Goal: Check status: Check status

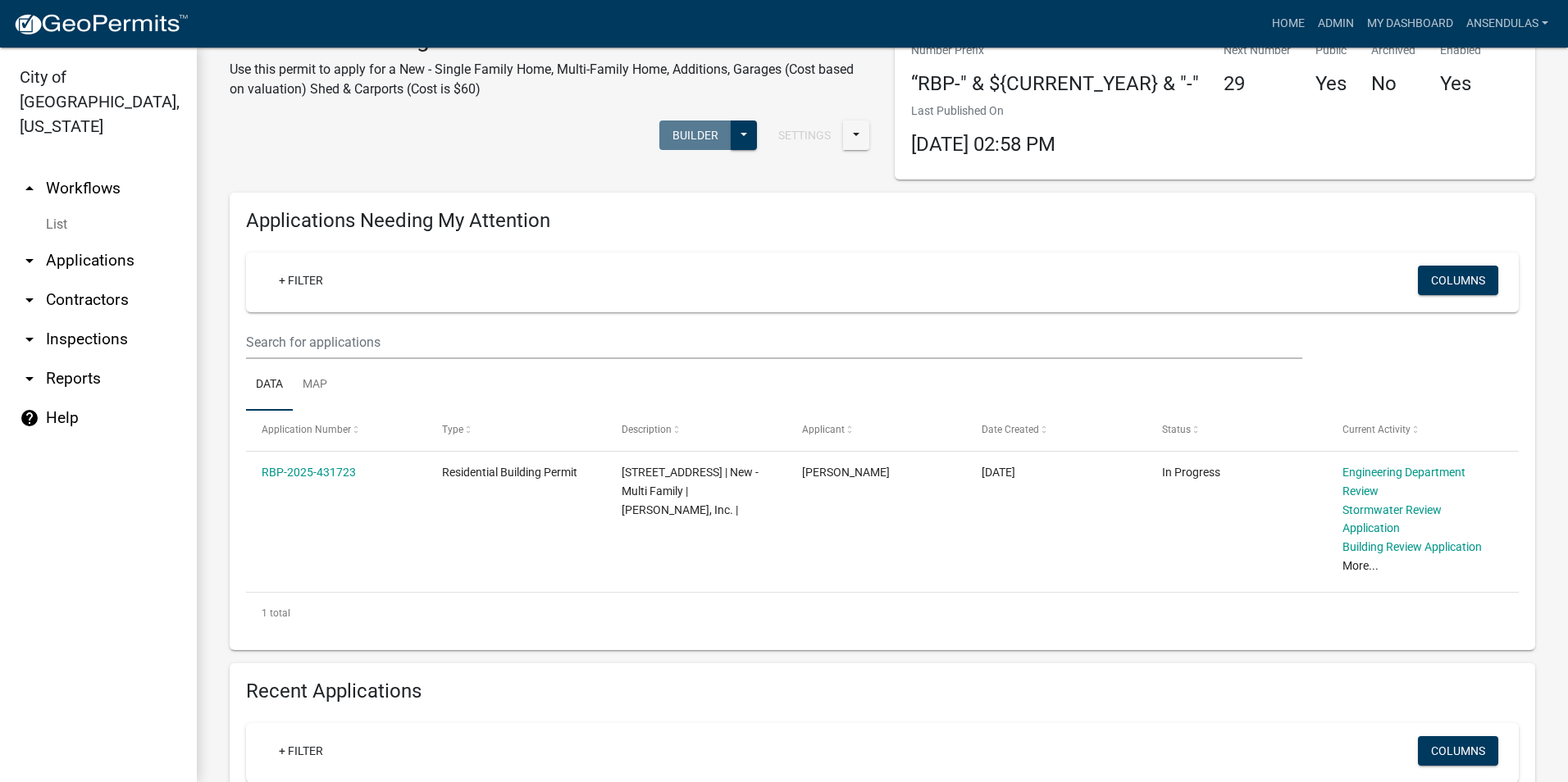
scroll to position [82, 0]
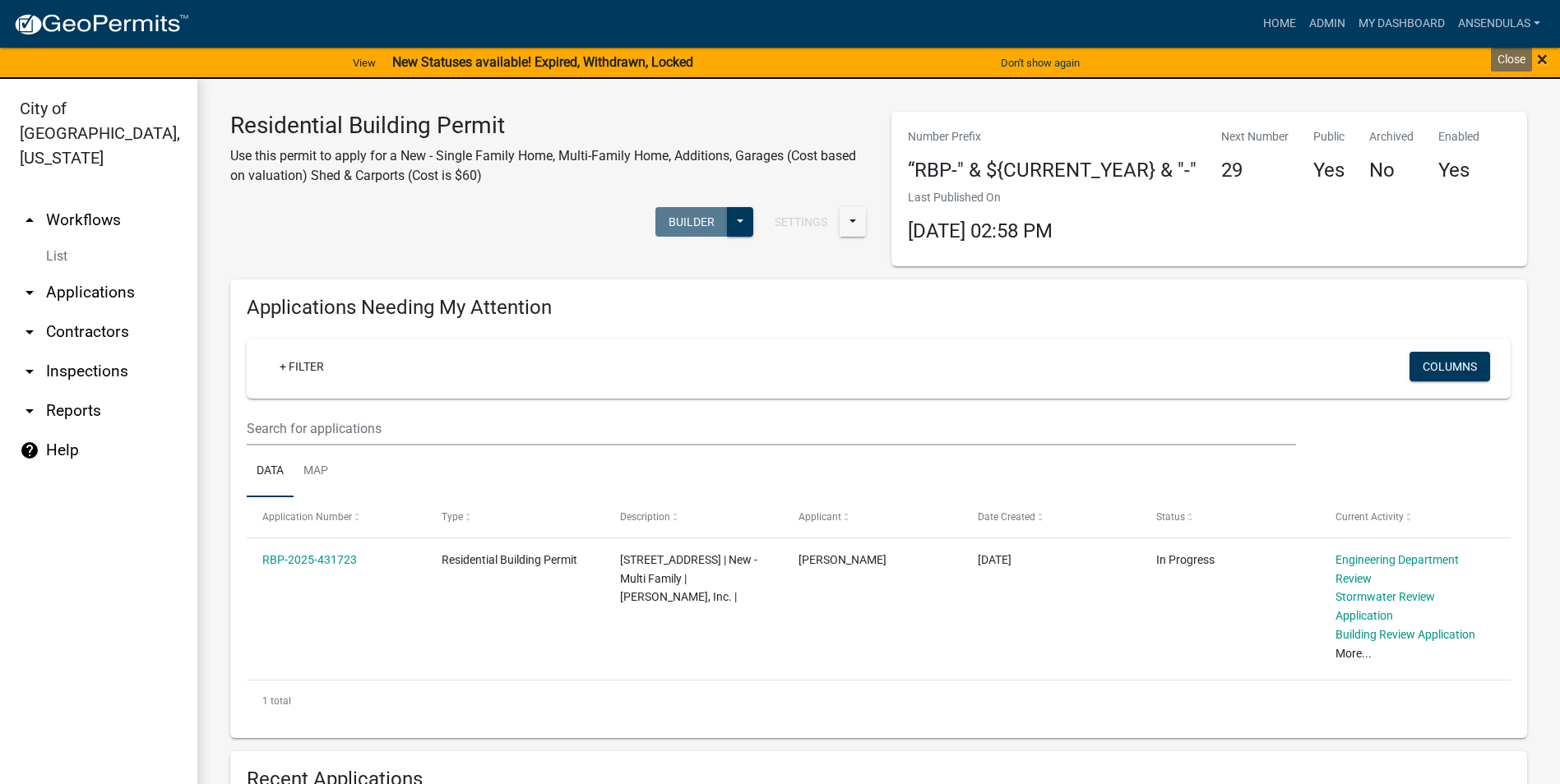
click at [1543, 60] on span "×" at bounding box center [1541, 58] width 11 height 23
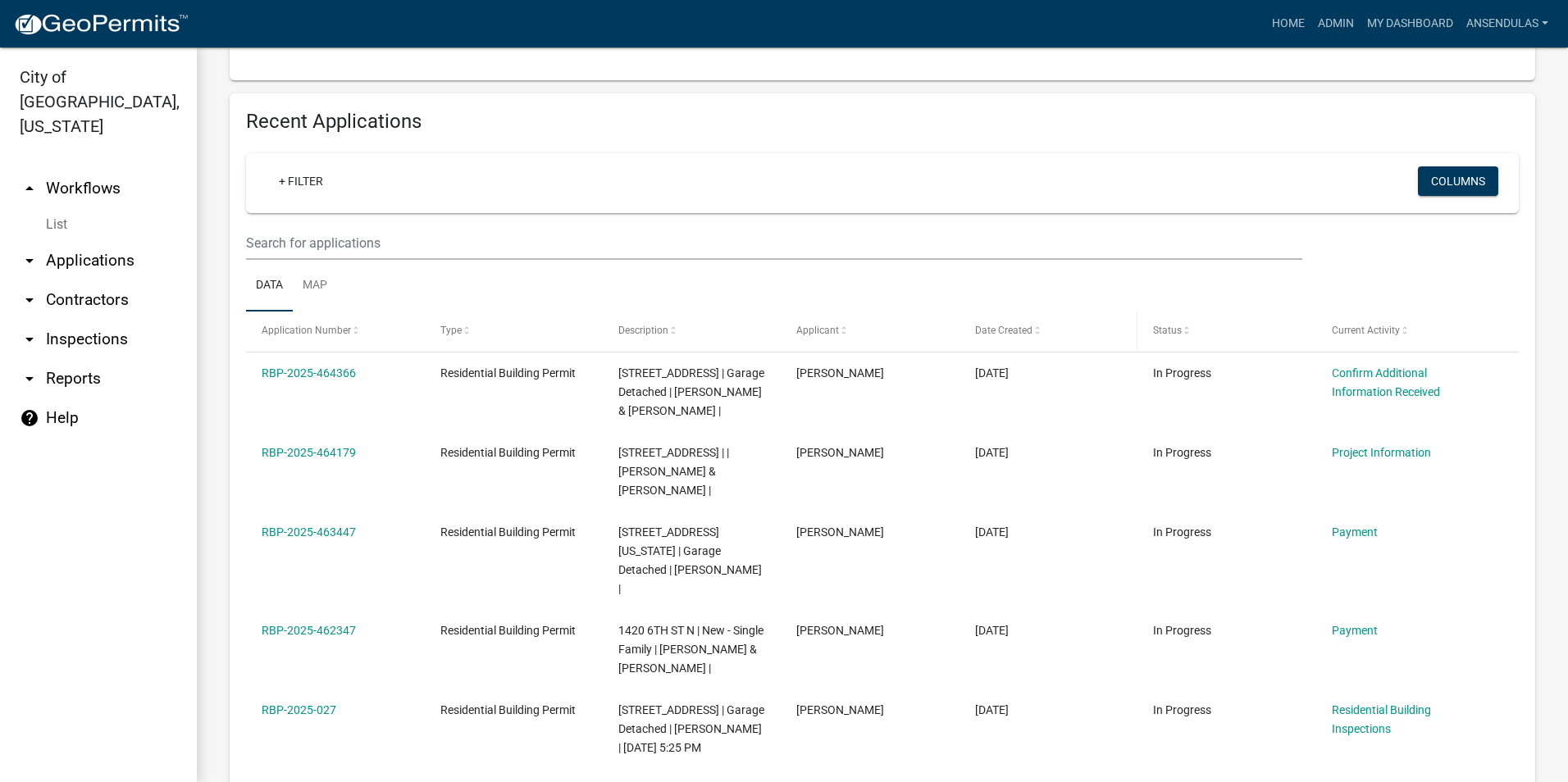
scroll to position [656, 0]
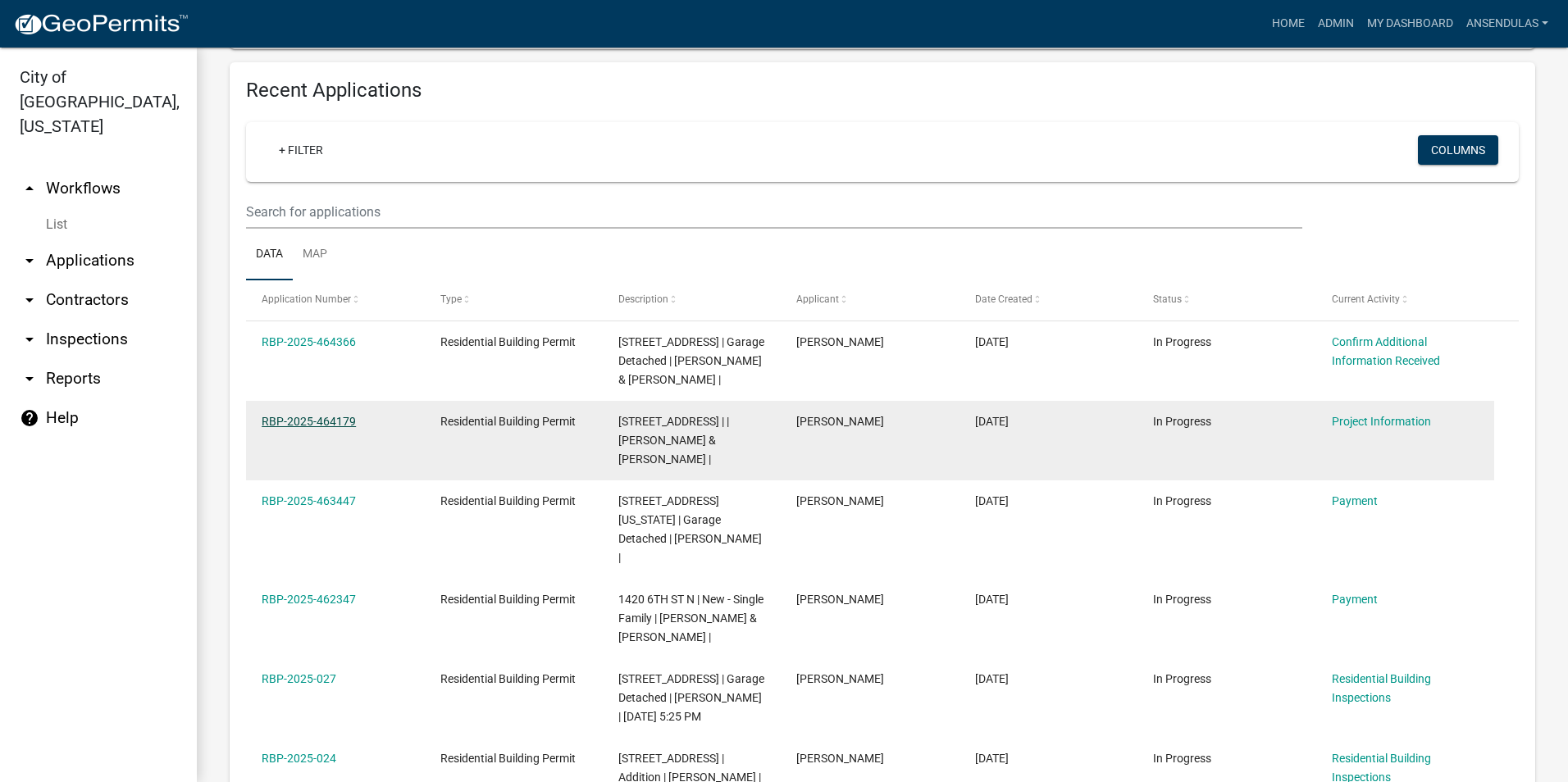
click at [325, 424] on link "RBP-2025-464179" at bounding box center [309, 421] width 95 height 14
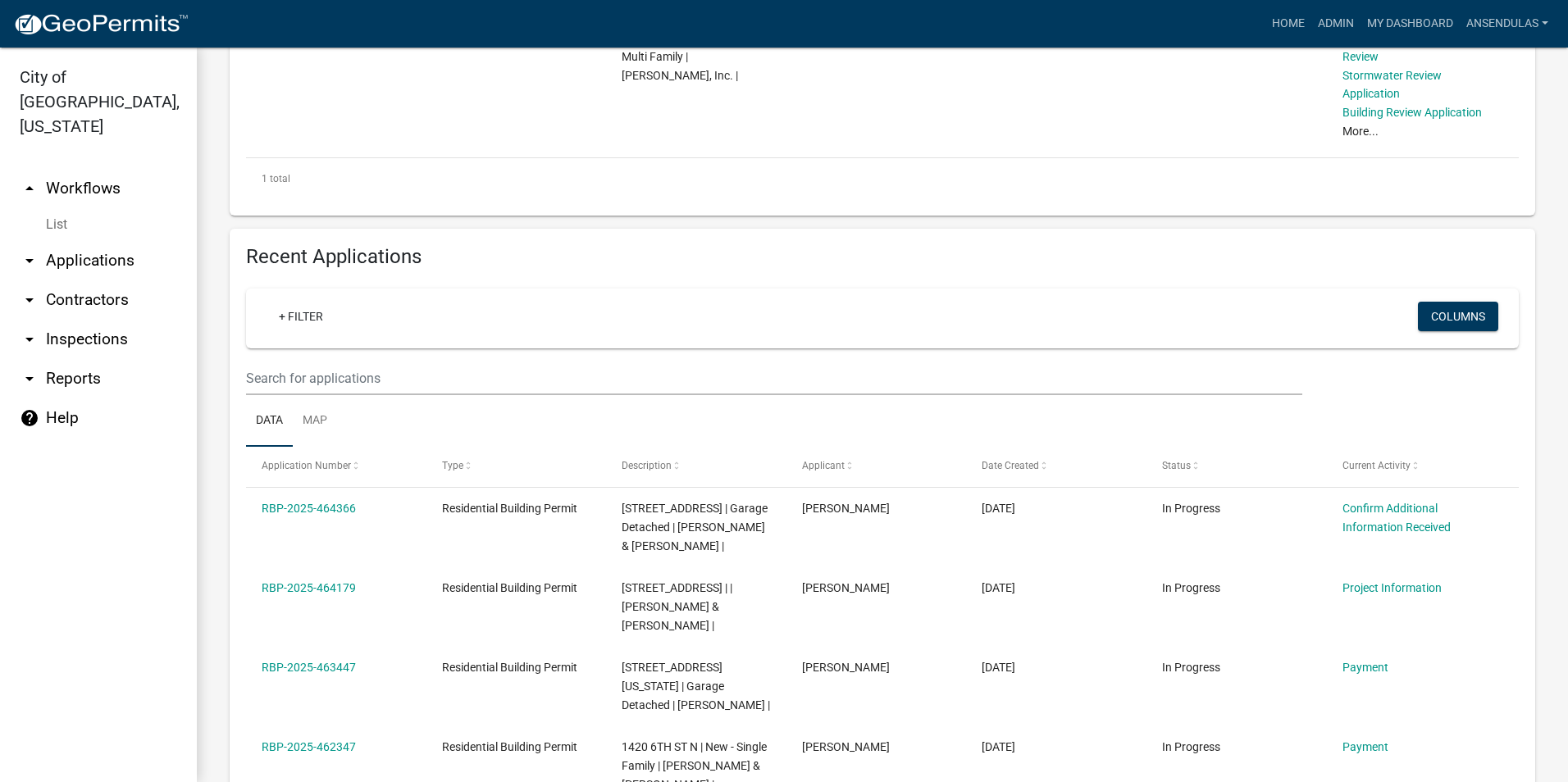
scroll to position [491, 0]
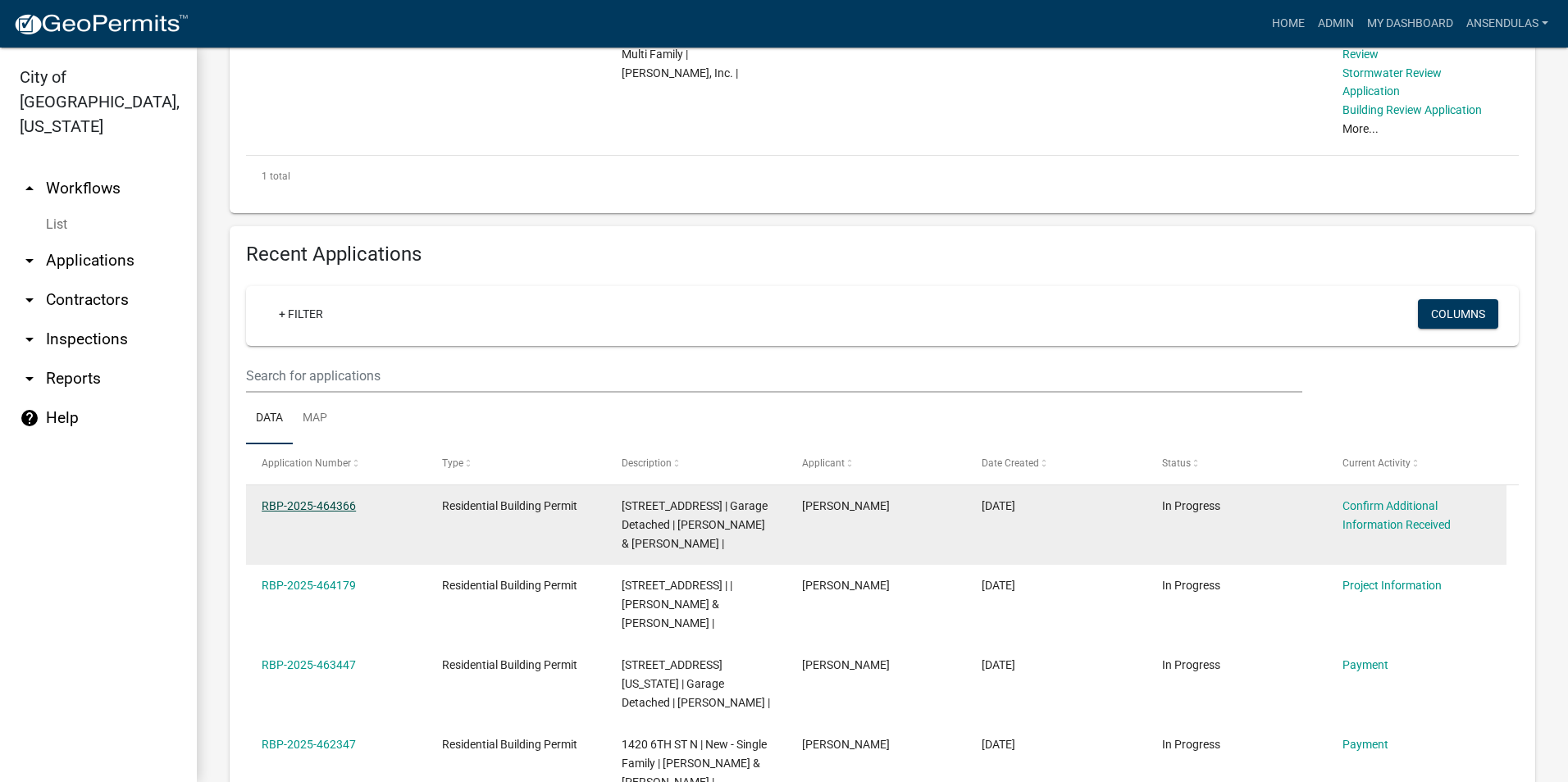
click at [316, 510] on link "RBP-2025-464366" at bounding box center [309, 506] width 95 height 14
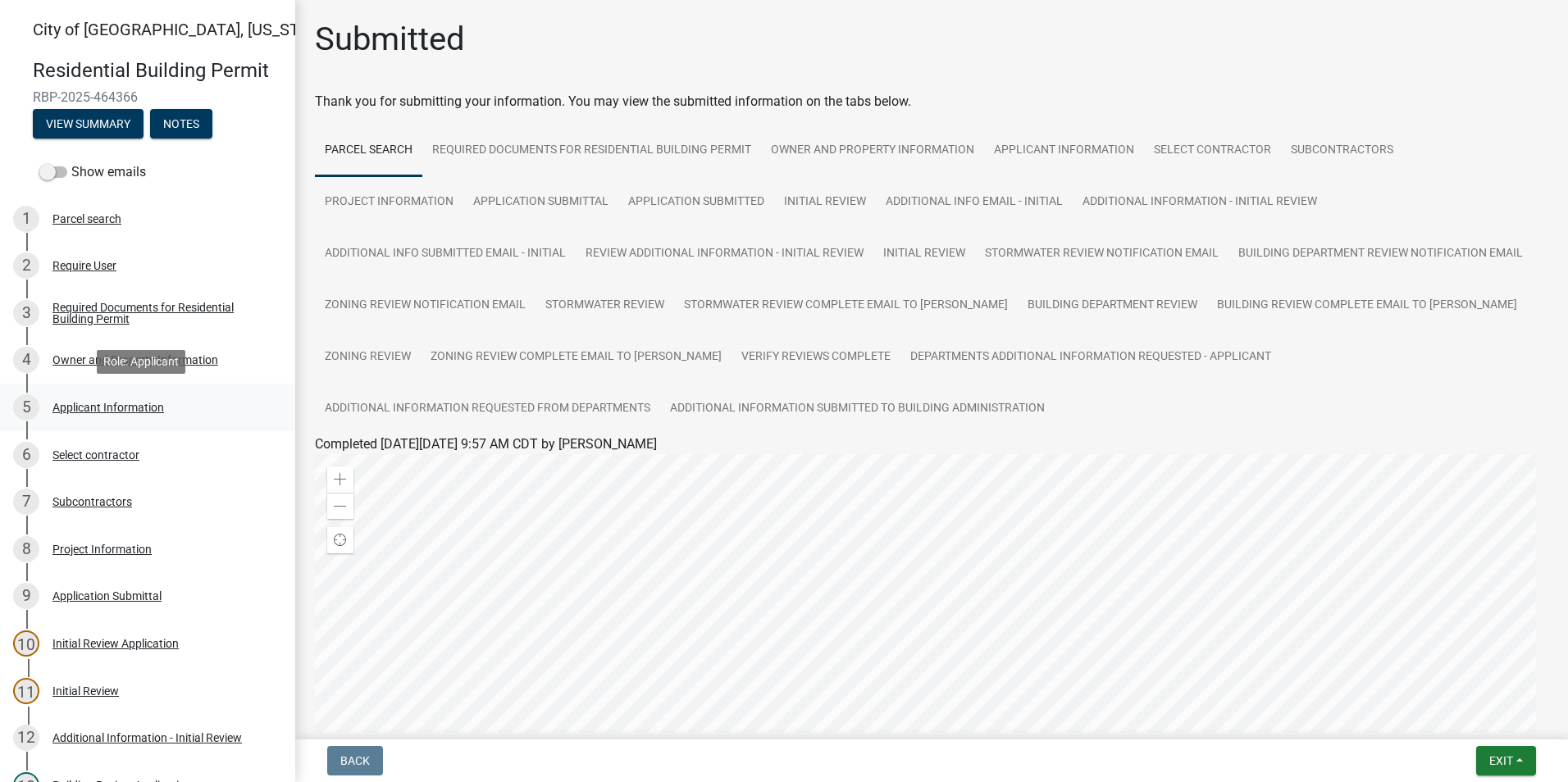
click at [120, 413] on div "Applicant Information" at bounding box center [108, 408] width 112 height 12
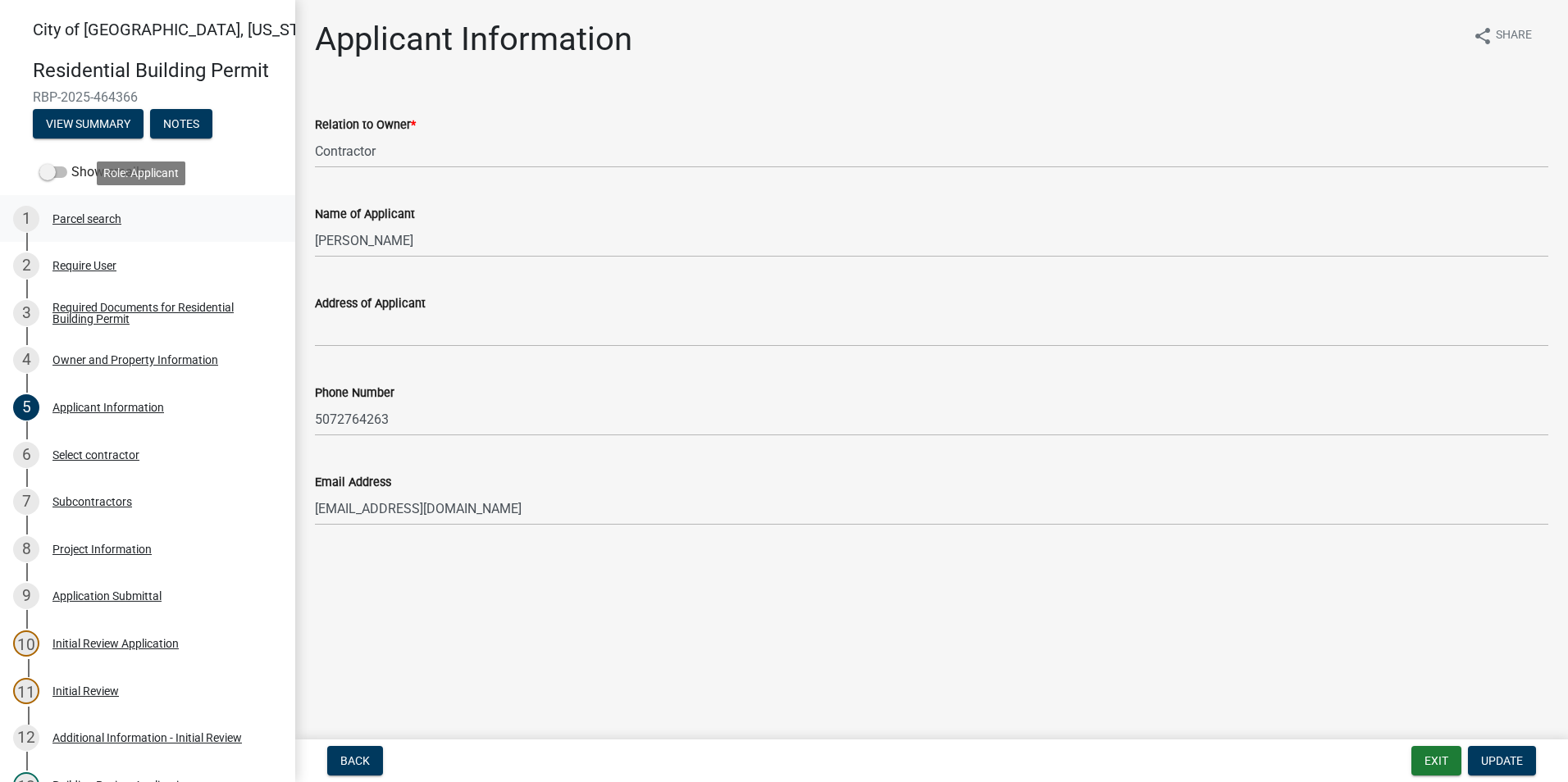
click at [87, 236] on link "1 Parcel search" at bounding box center [147, 219] width 295 height 47
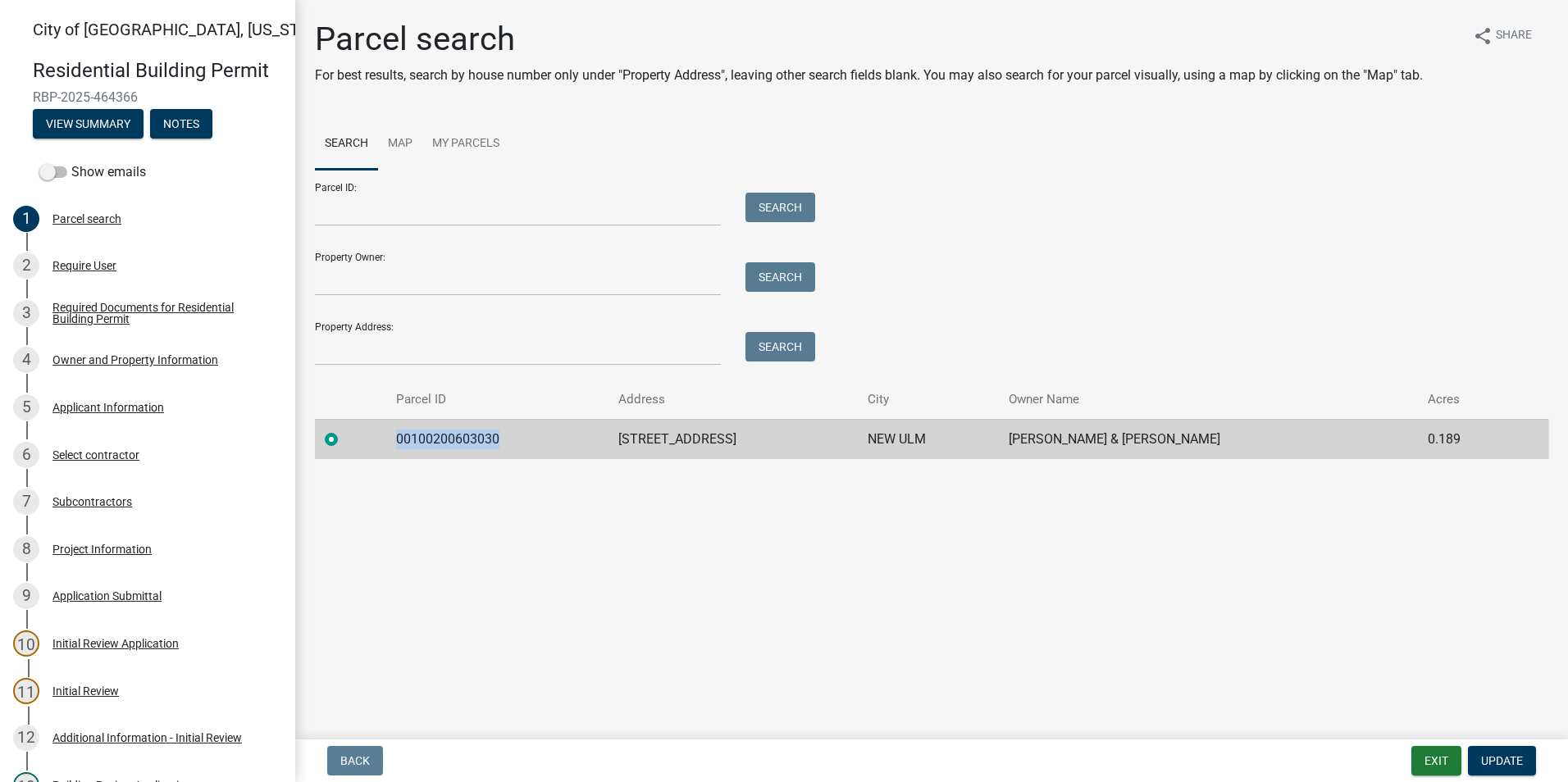
drag, startPoint x: 509, startPoint y: 442, endPoint x: 406, endPoint y: 438, distance: 103.1
click at [406, 438] on td "00100200603030" at bounding box center [497, 439] width 222 height 41
drag, startPoint x: 406, startPoint y: 438, endPoint x: 434, endPoint y: 437, distance: 28.0
copy td "00100200603030"
click at [540, 629] on main "Parcel search For best results, search by house number only under "Property Add…" at bounding box center [931, 367] width 1273 height 733
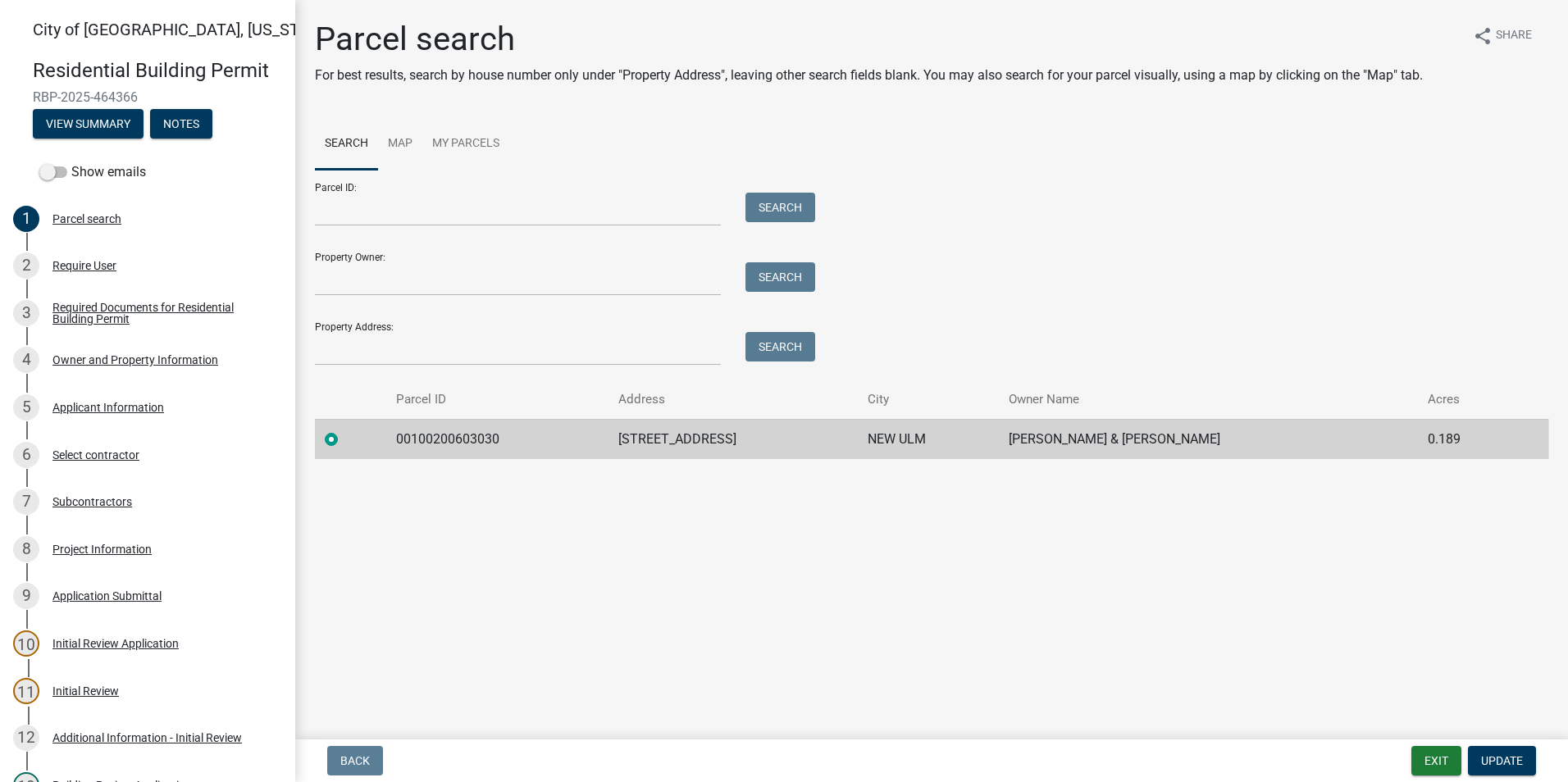
click at [116, 367] on div "4 Owner and Property Information" at bounding box center [141, 360] width 256 height 26
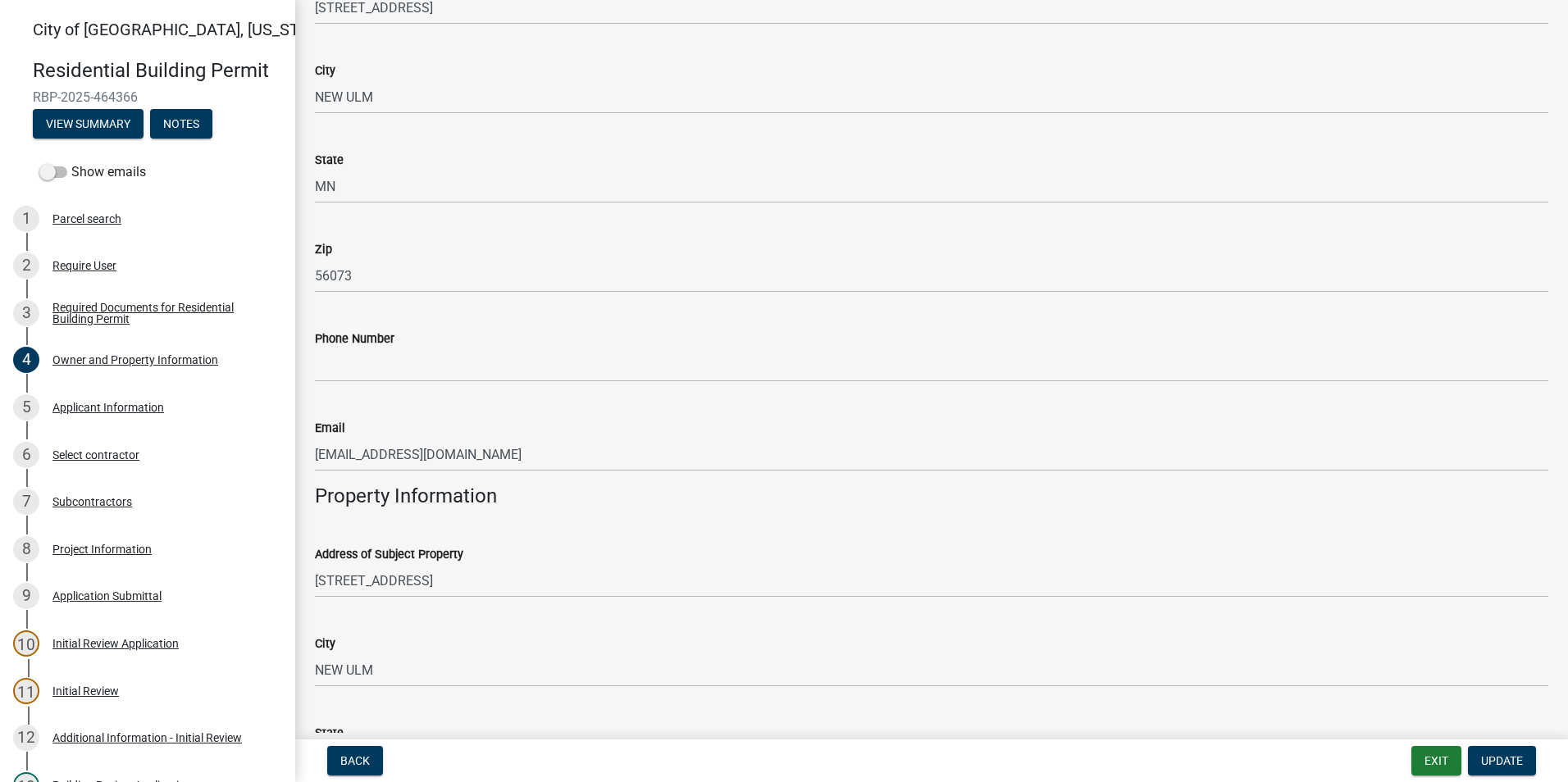
scroll to position [491, 0]
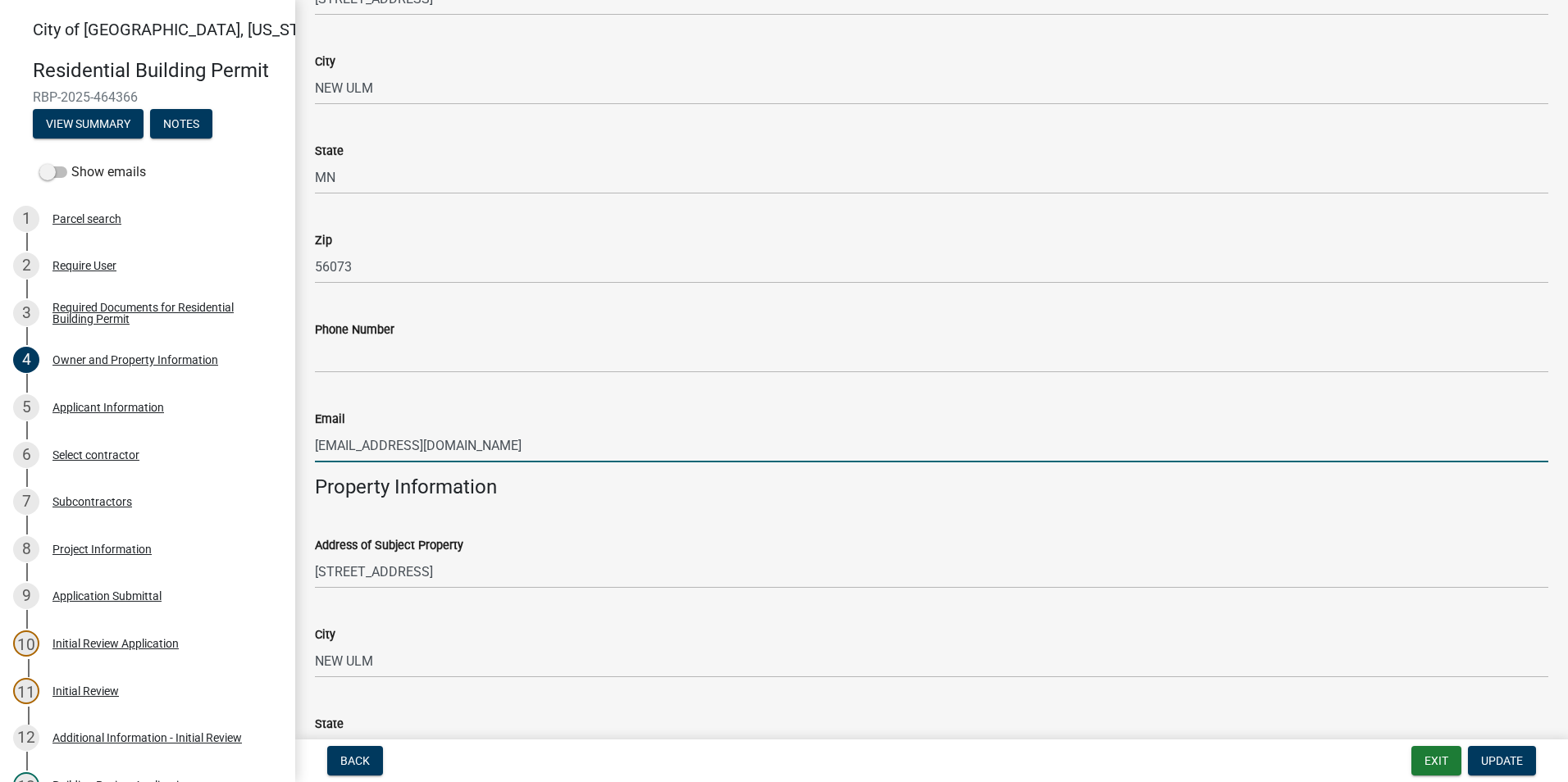
drag, startPoint x: 471, startPoint y: 444, endPoint x: 309, endPoint y: 448, distance: 162.0
click at [309, 448] on div "Email [EMAIL_ADDRESS][DOMAIN_NAME]" at bounding box center [931, 424] width 1258 height 76
click at [522, 531] on div "Address of Subject Property [STREET_ADDRESS]" at bounding box center [932, 551] width 1233 height 76
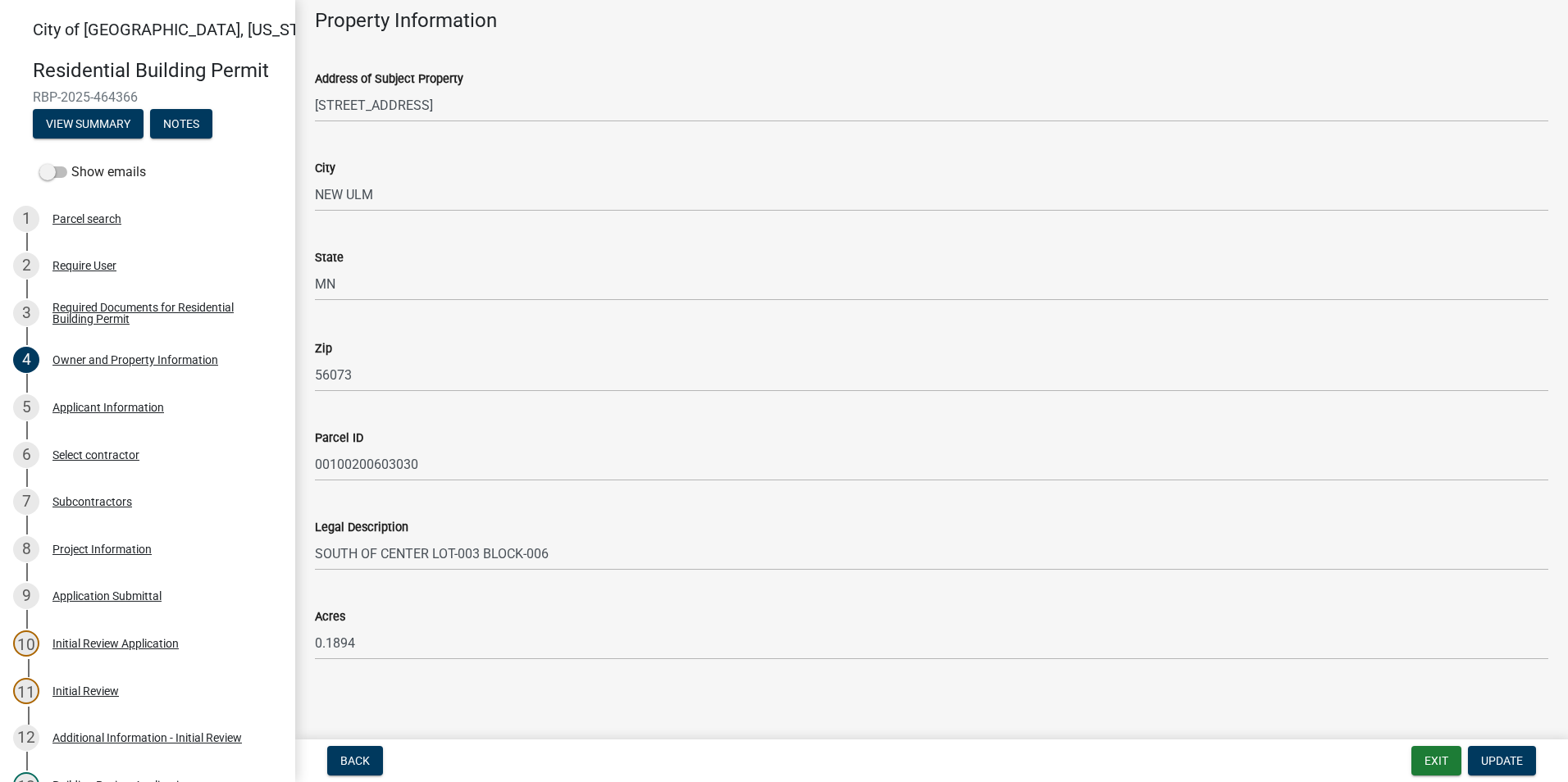
scroll to position [963, 0]
click at [115, 456] on div "Select contractor" at bounding box center [95, 455] width 87 height 12
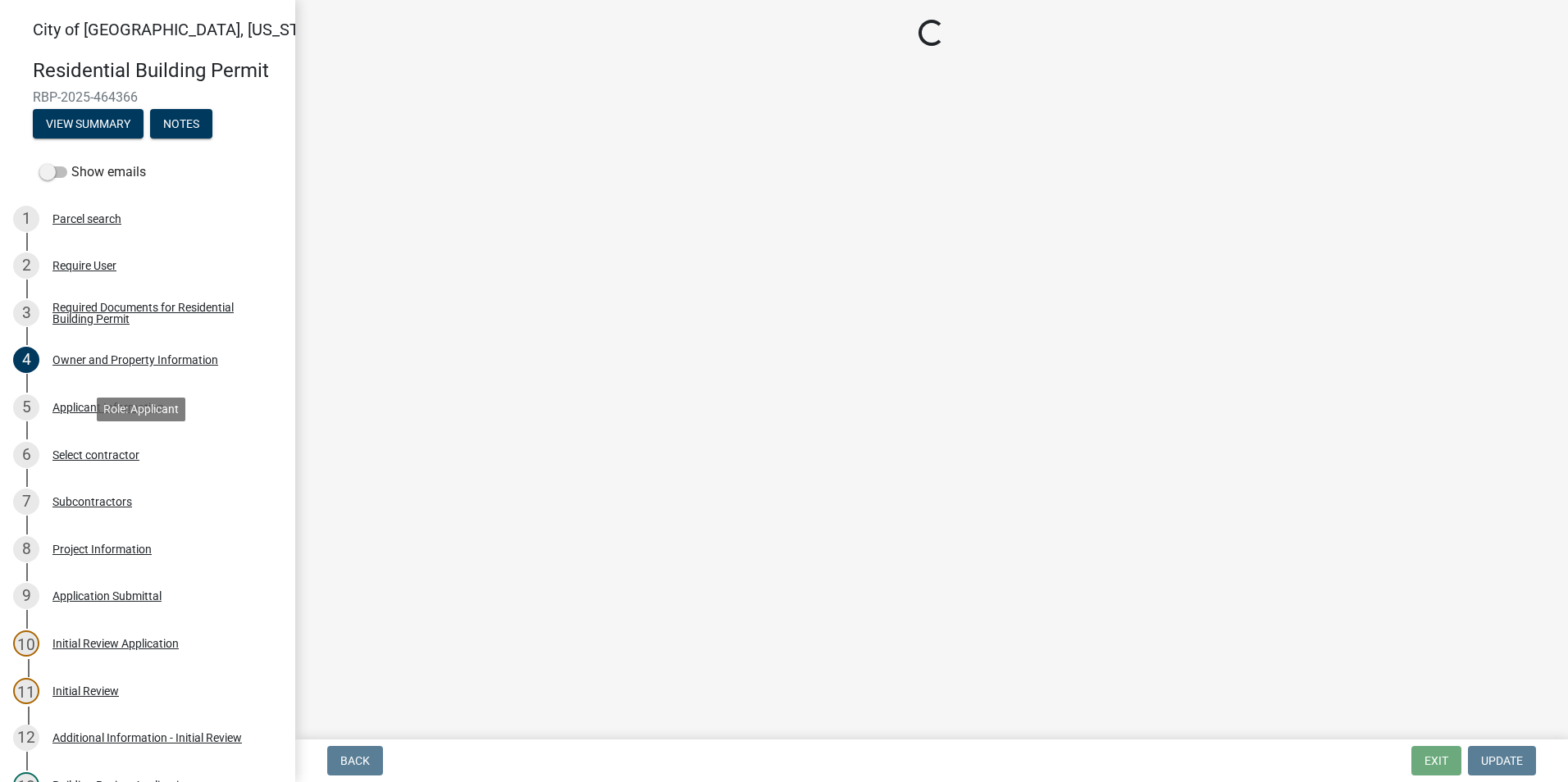
scroll to position [0, 0]
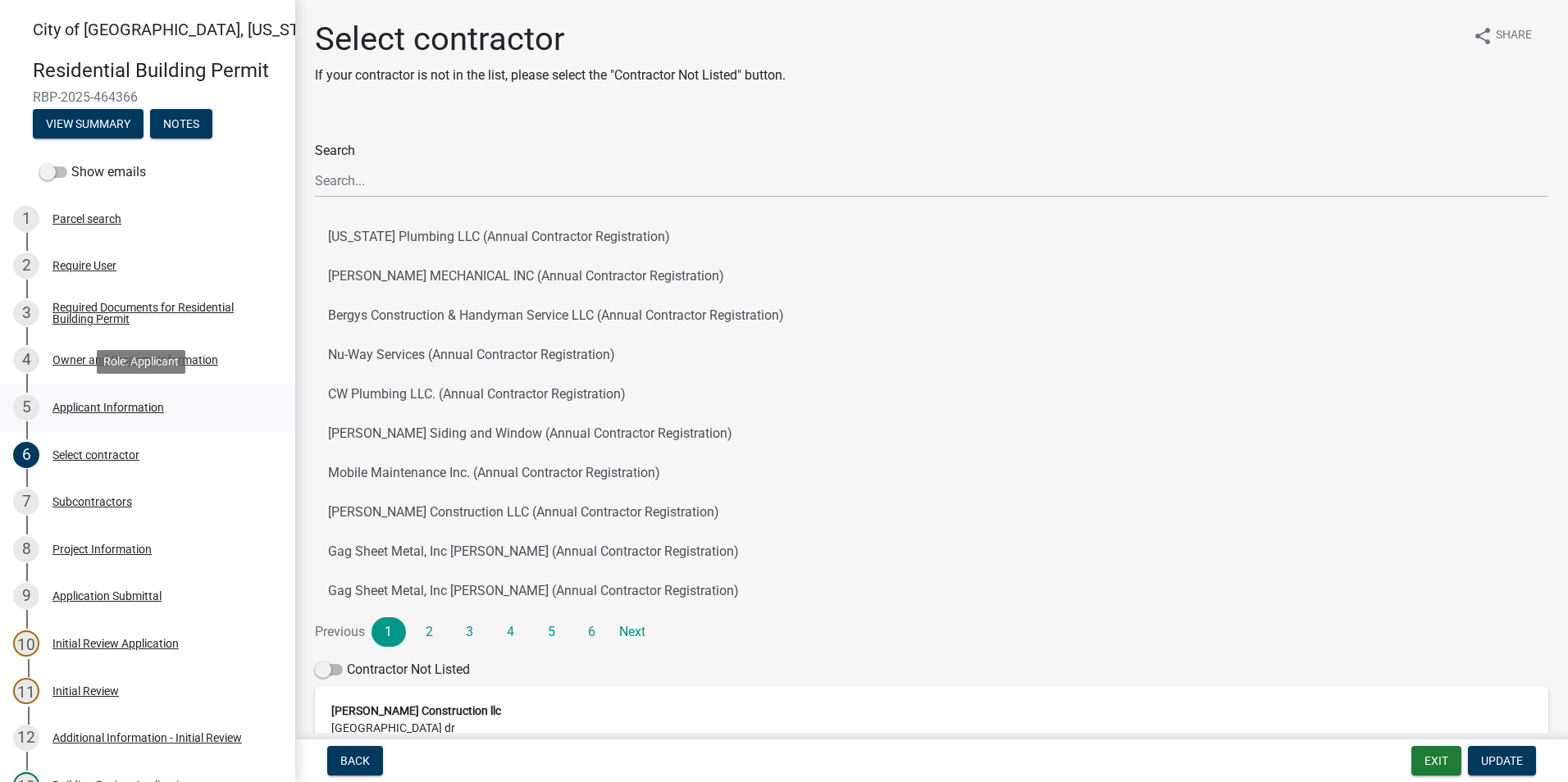
click at [110, 413] on div "Applicant Information" at bounding box center [108, 408] width 112 height 12
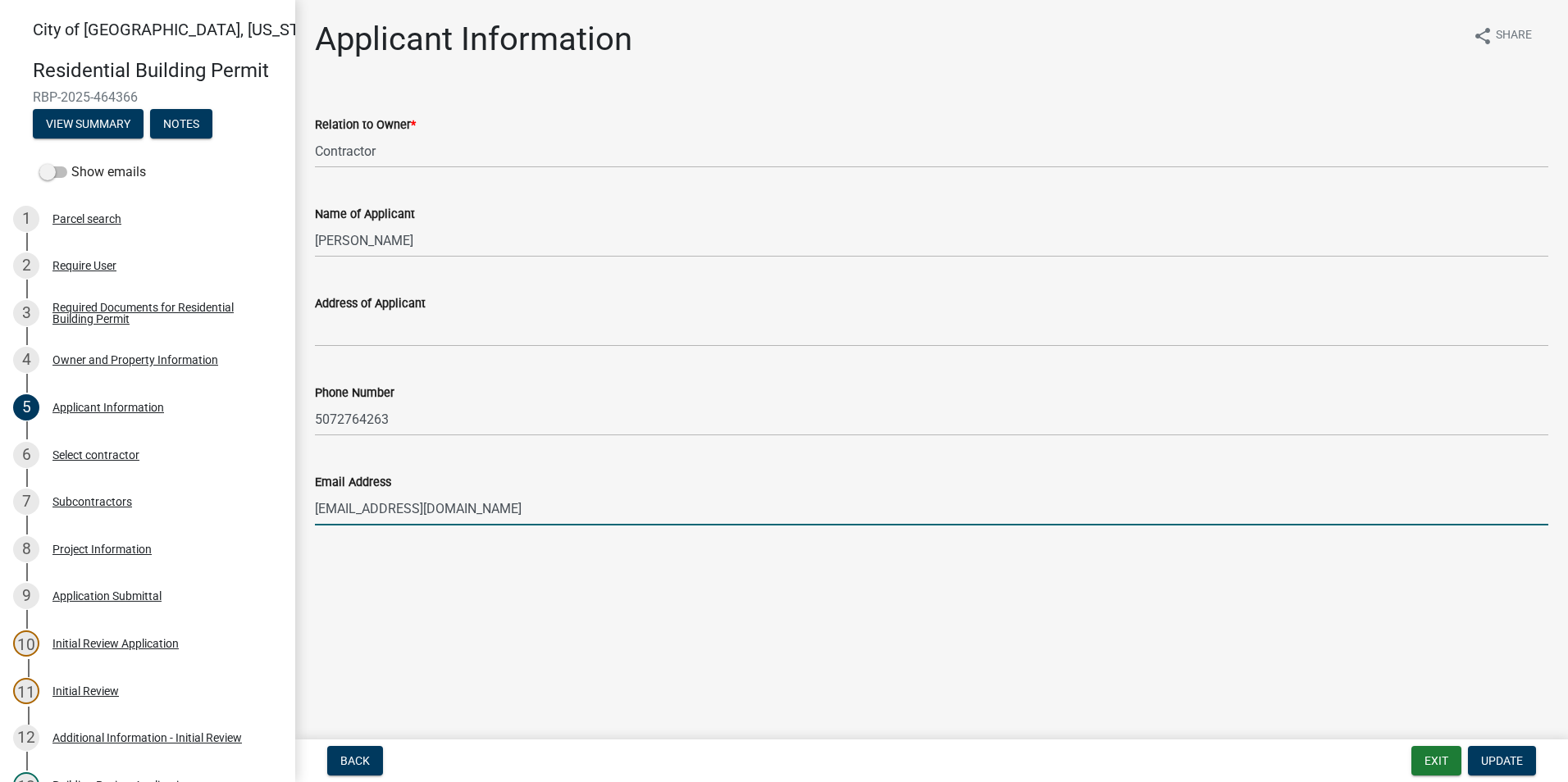
drag, startPoint x: 457, startPoint y: 513, endPoint x: 320, endPoint y: 513, distance: 137.0
click at [320, 513] on input "[EMAIL_ADDRESS][DOMAIN_NAME]" at bounding box center [932, 508] width 1233 height 34
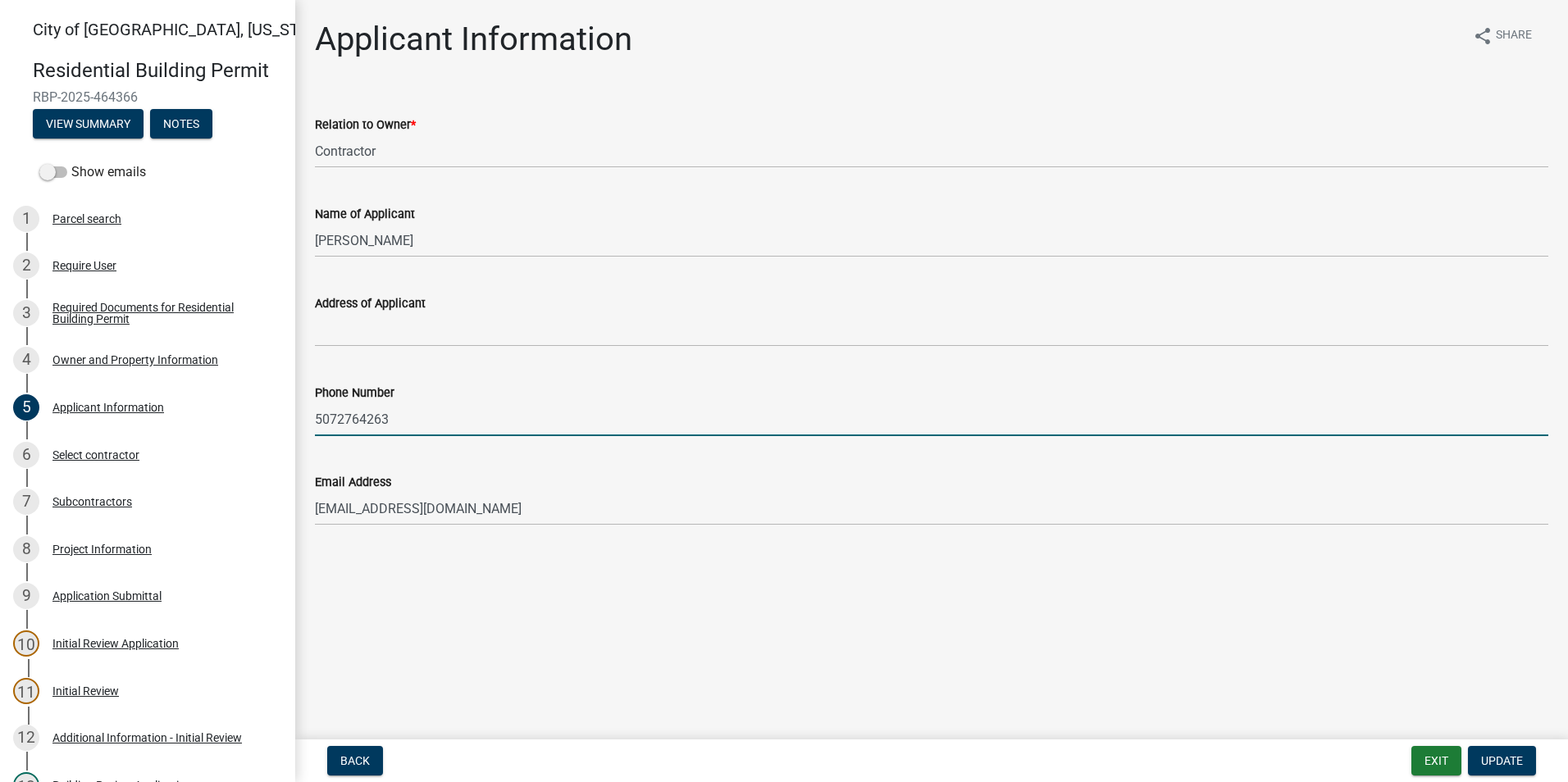
drag, startPoint x: 389, startPoint y: 422, endPoint x: 316, endPoint y: 416, distance: 73.2
click at [316, 416] on input "5072764263" at bounding box center [932, 420] width 1233 height 34
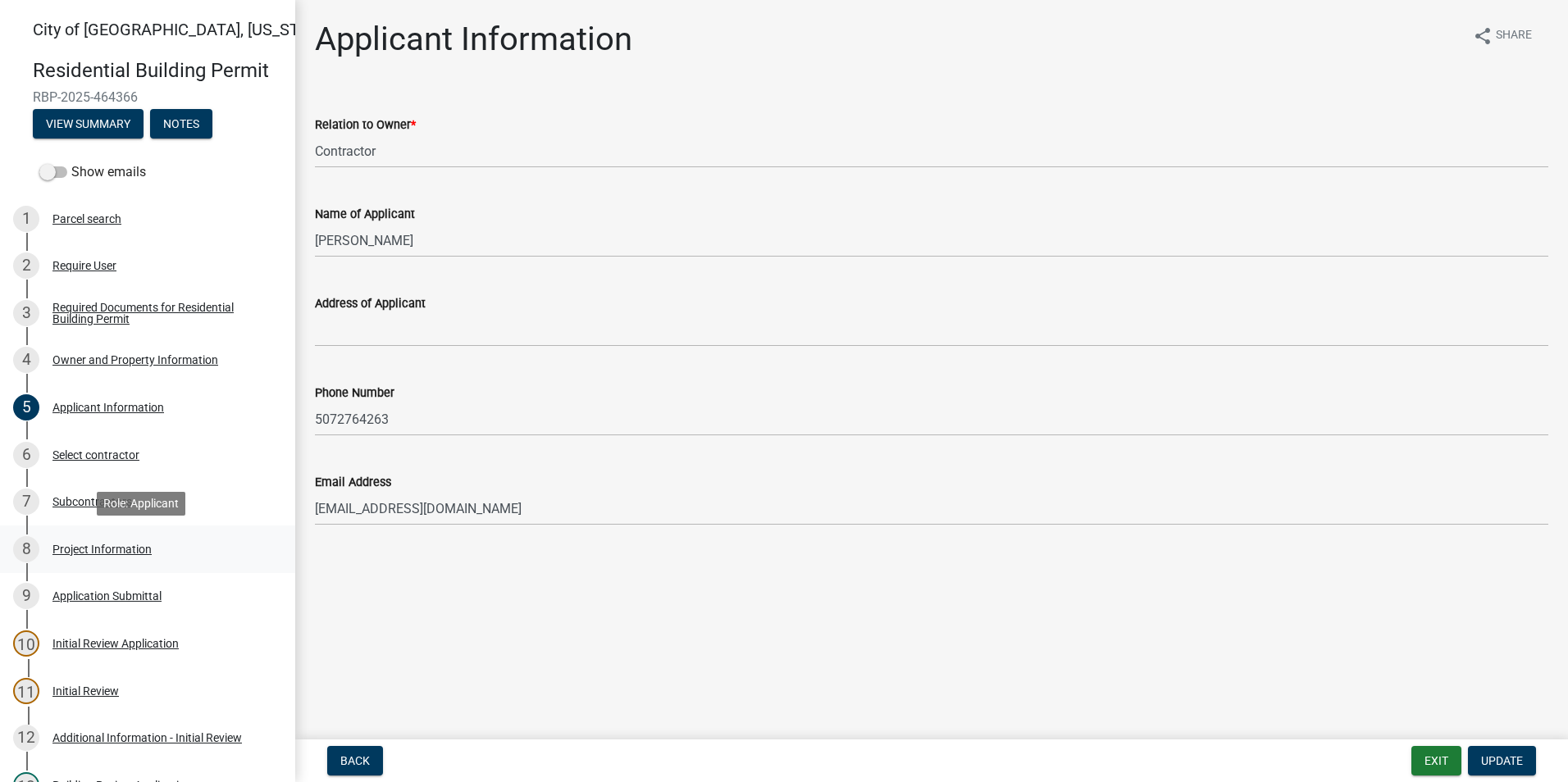
click at [105, 538] on div "8 Project Information" at bounding box center [141, 549] width 256 height 26
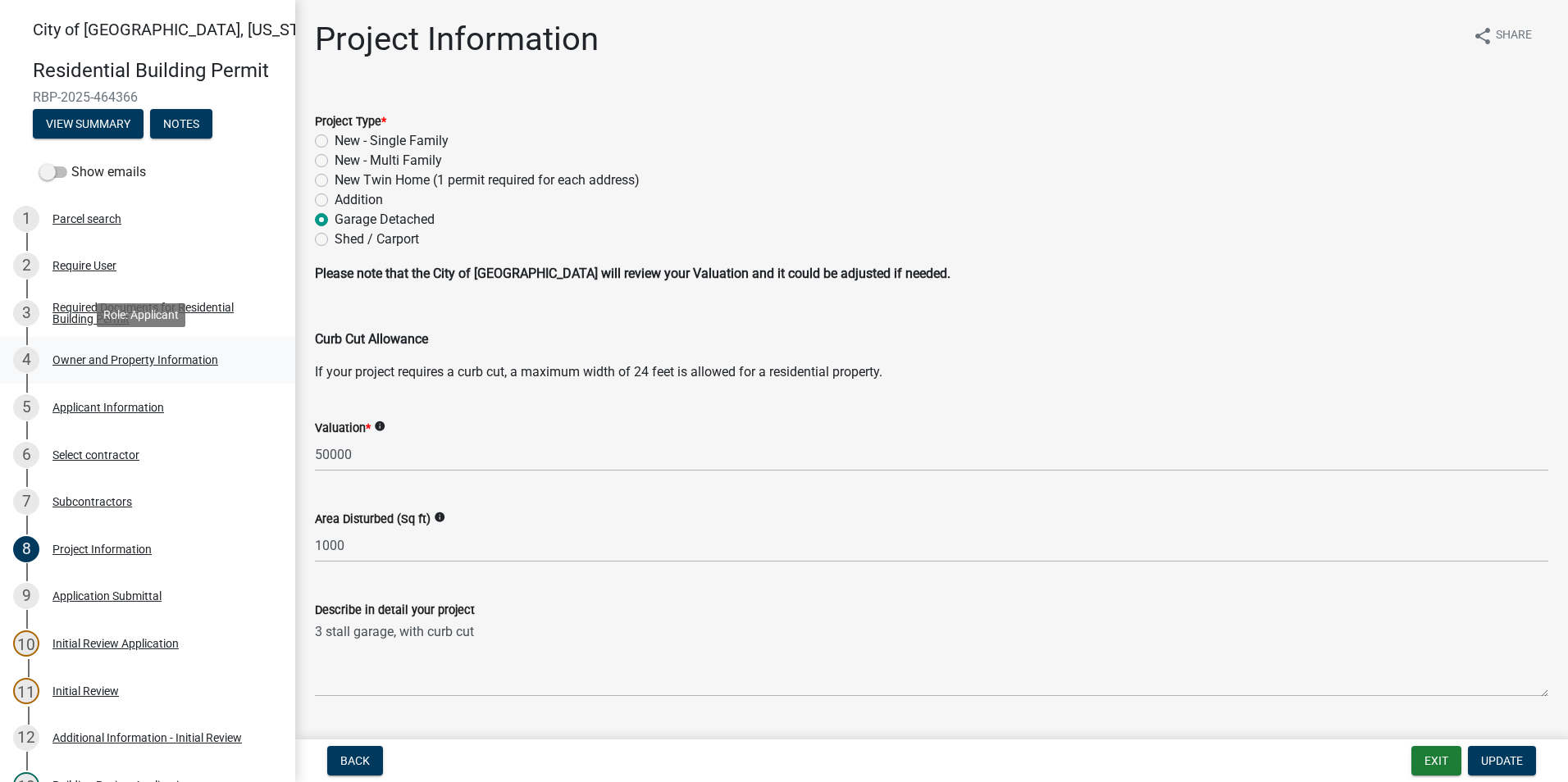
click at [131, 358] on div "Owner and Property Information" at bounding box center [135, 360] width 166 height 12
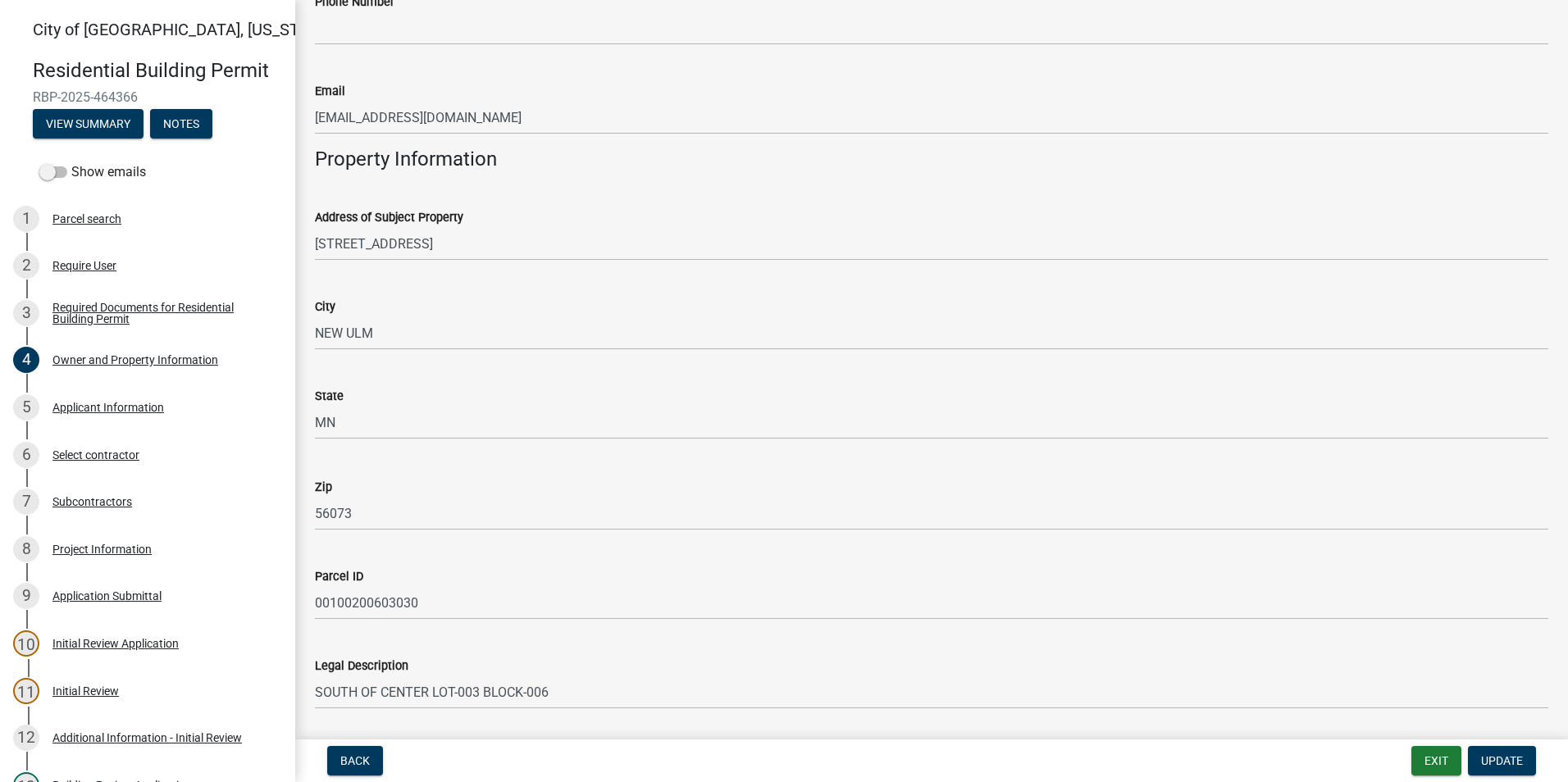
scroll to position [902, 0]
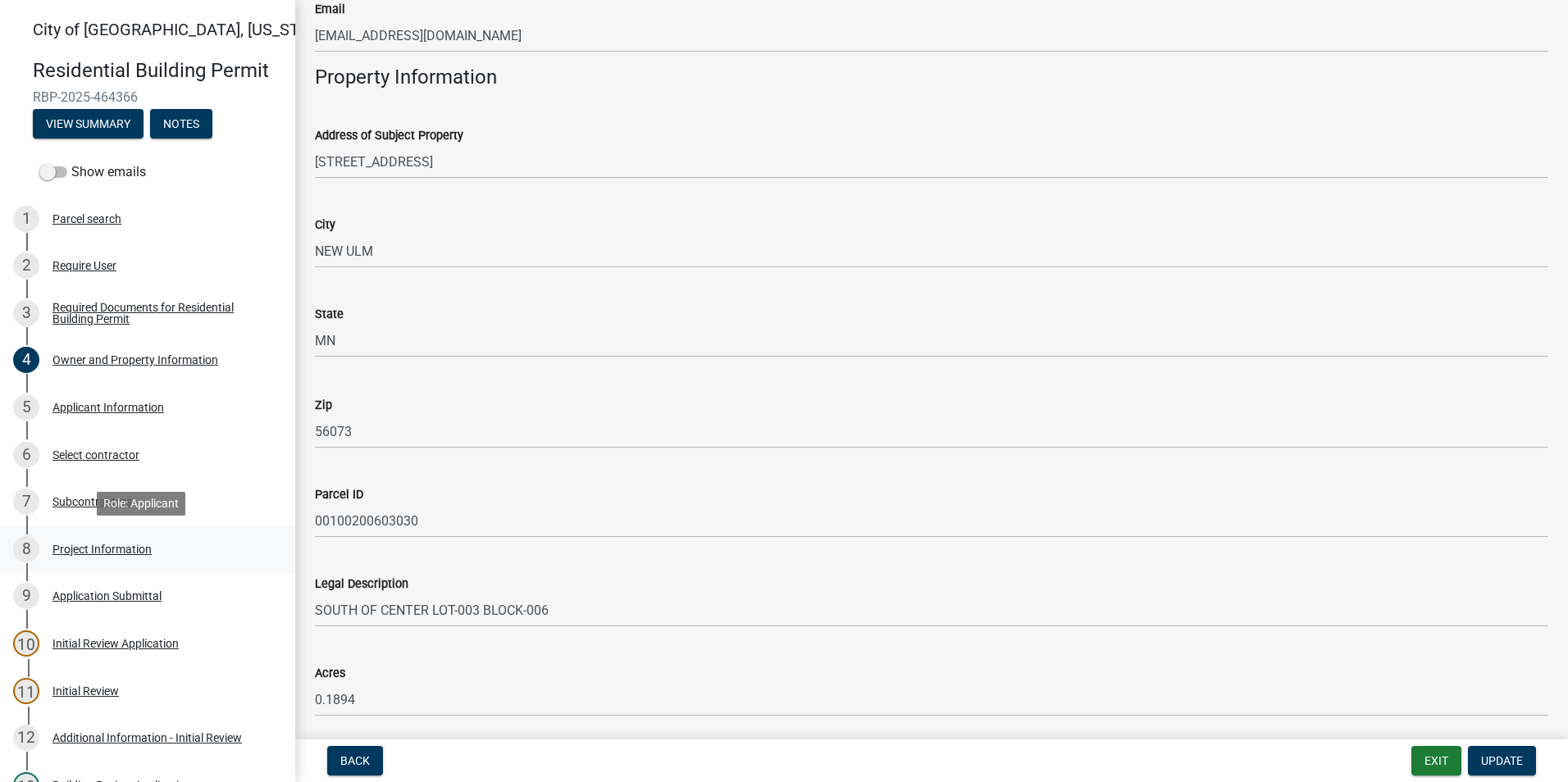
click at [117, 555] on div "Project Information" at bounding box center [101, 550] width 99 height 12
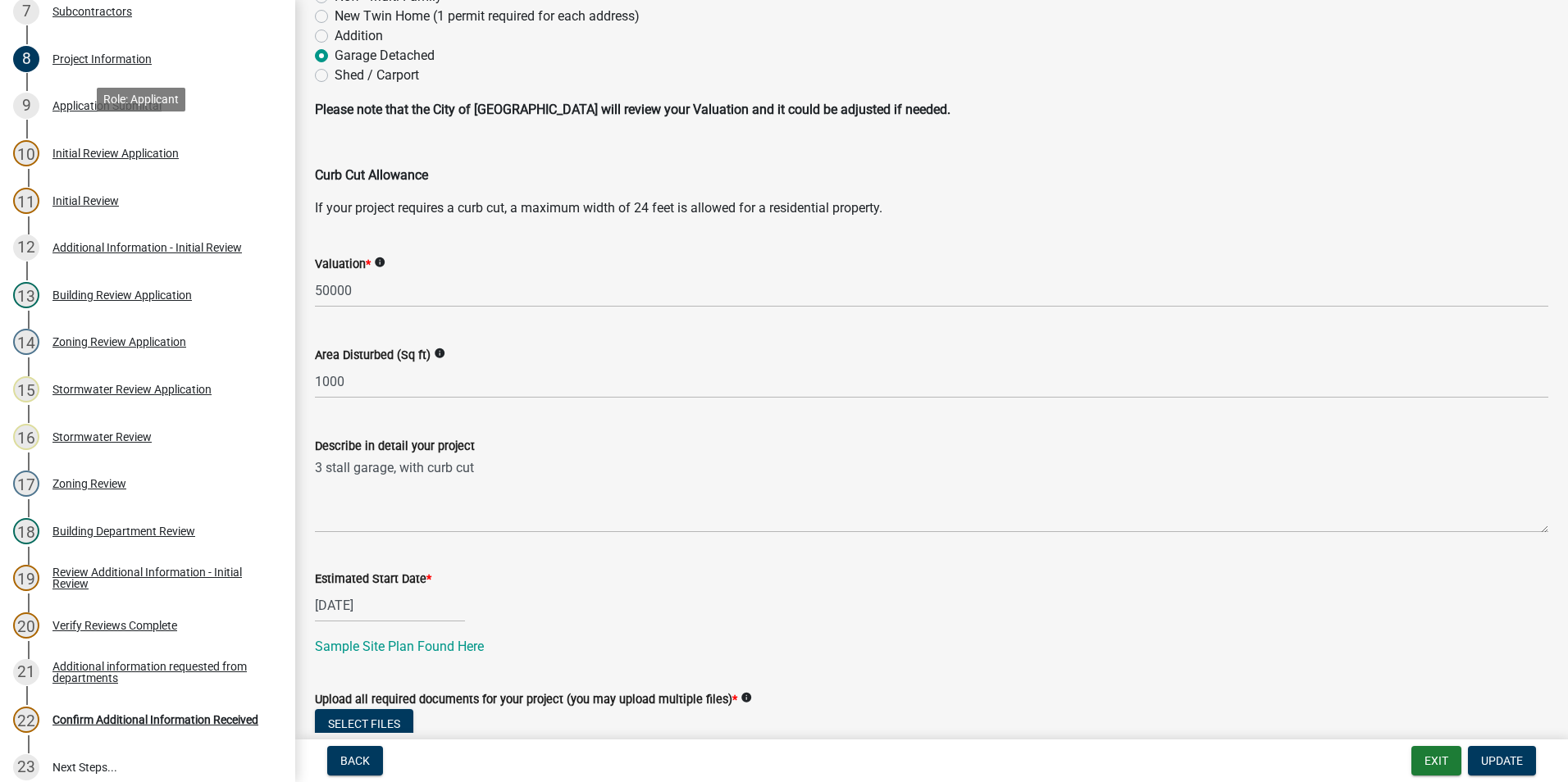
scroll to position [491, 0]
click at [1422, 764] on button "Exit" at bounding box center [1436, 760] width 50 height 30
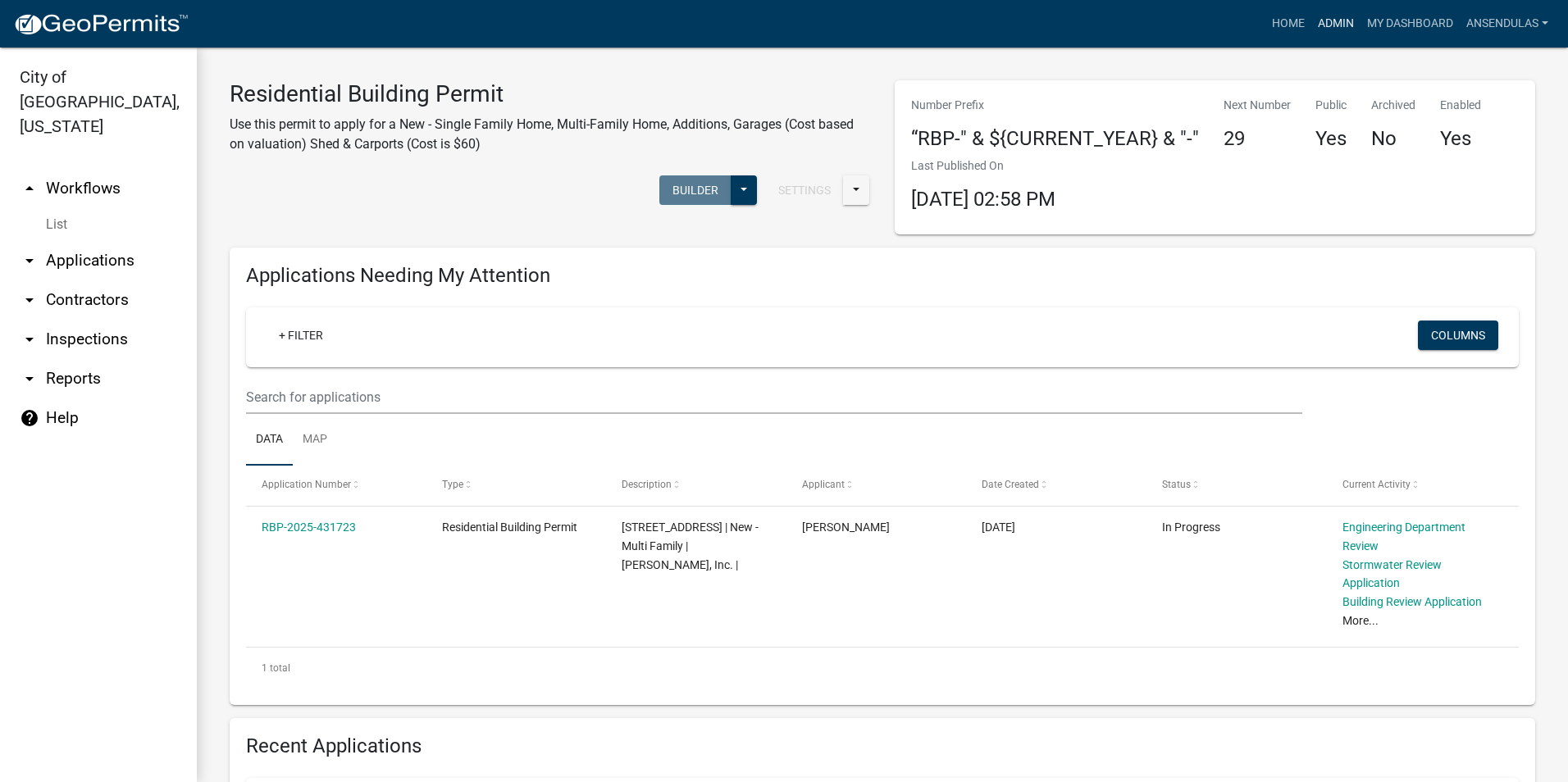
click at [1329, 21] on link "Admin" at bounding box center [1336, 24] width 49 height 31
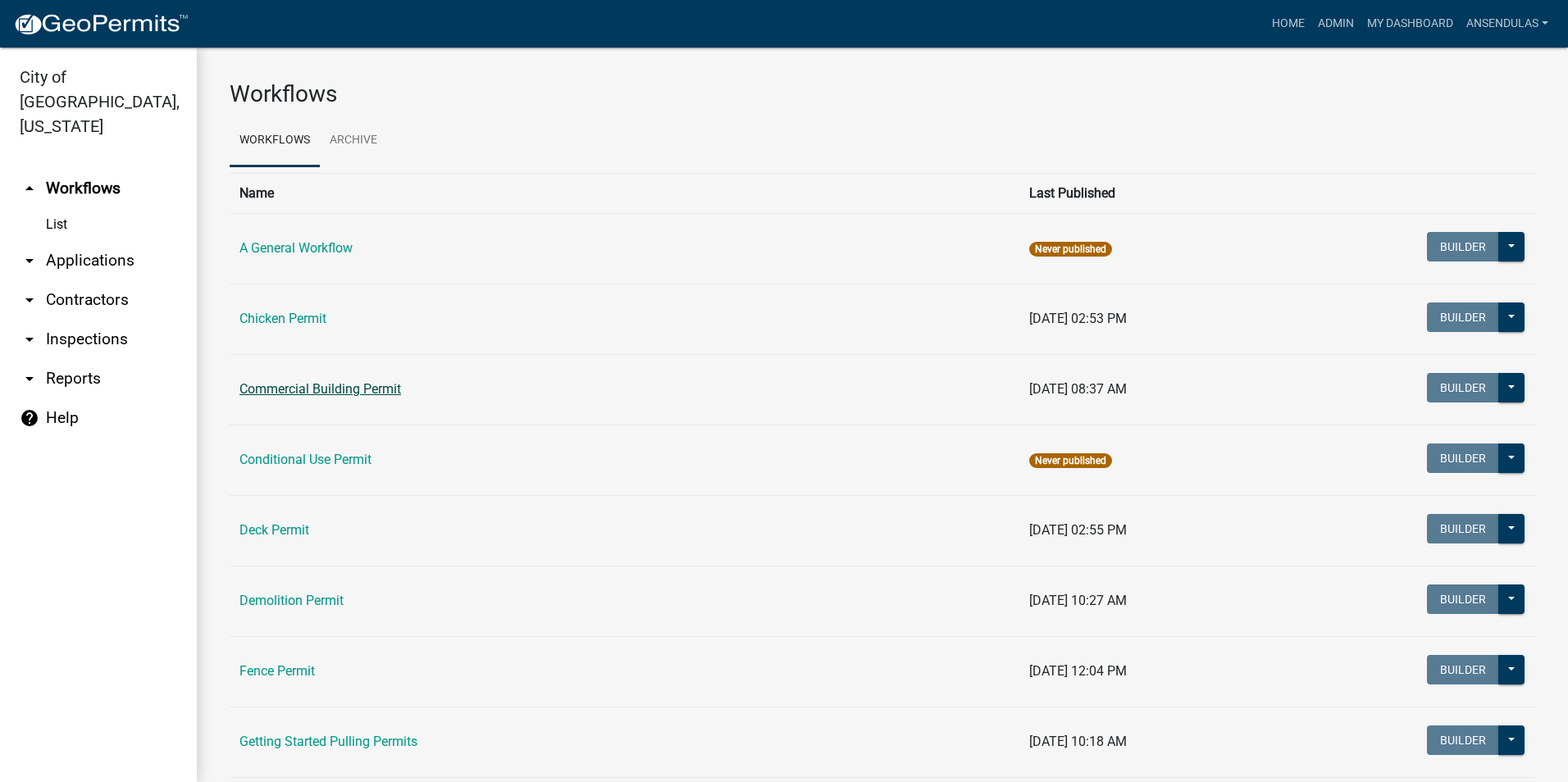
click at [350, 381] on link "Commercial Building Permit" at bounding box center [319, 388] width 161 height 15
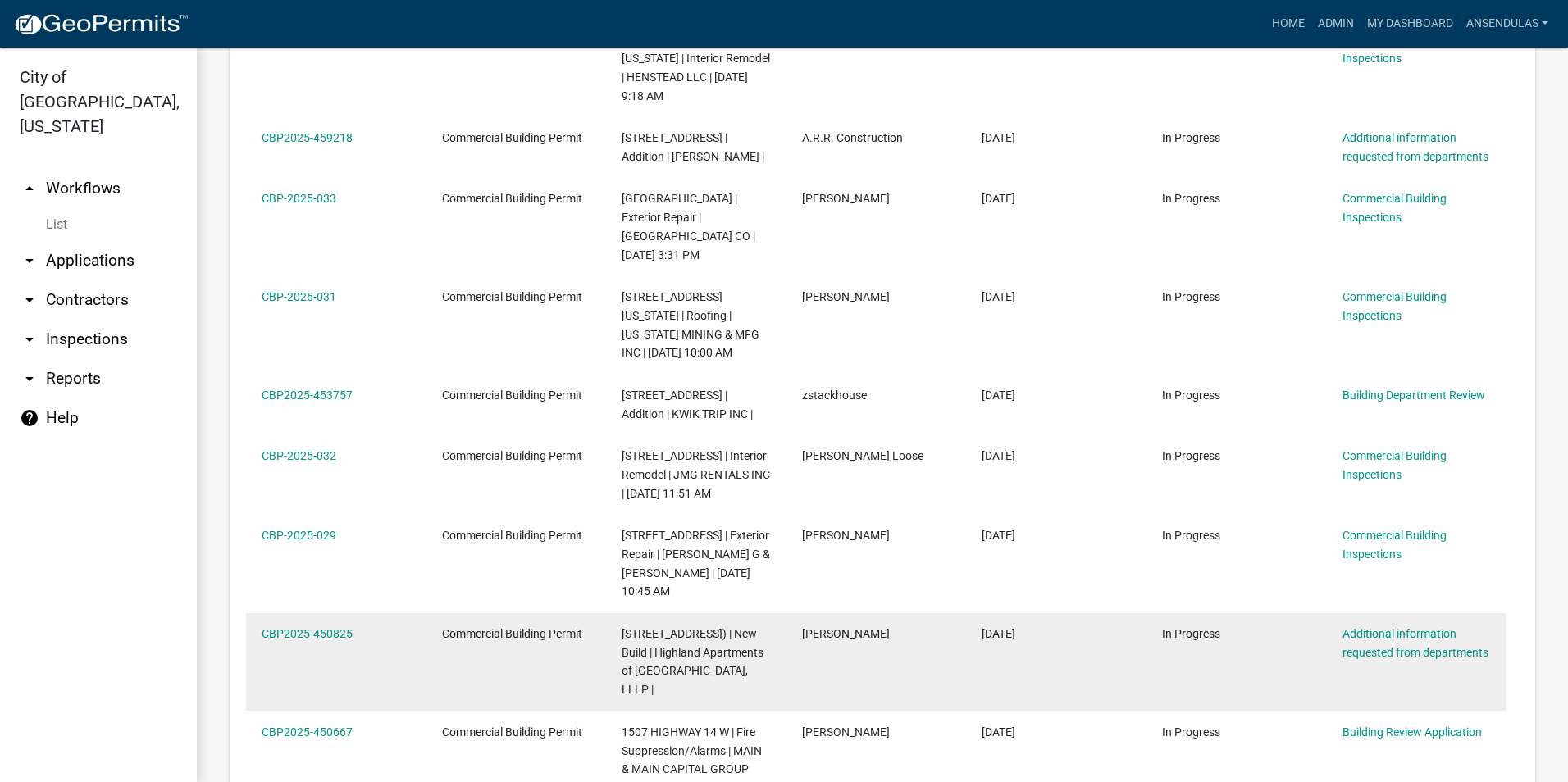
scroll to position [1066, 0]
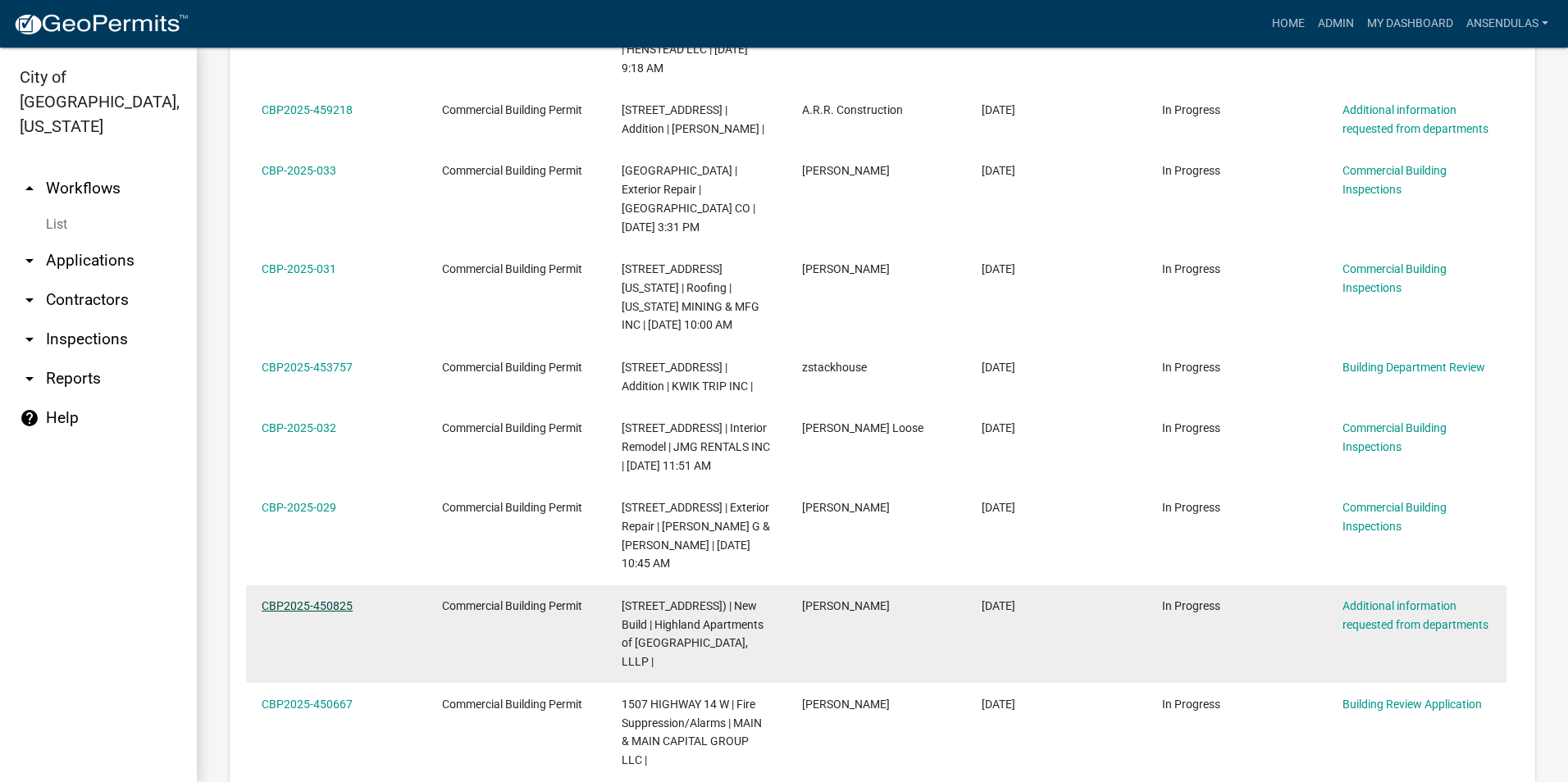
click at [310, 600] on link "CBP2025-450825" at bounding box center [308, 606] width 91 height 14
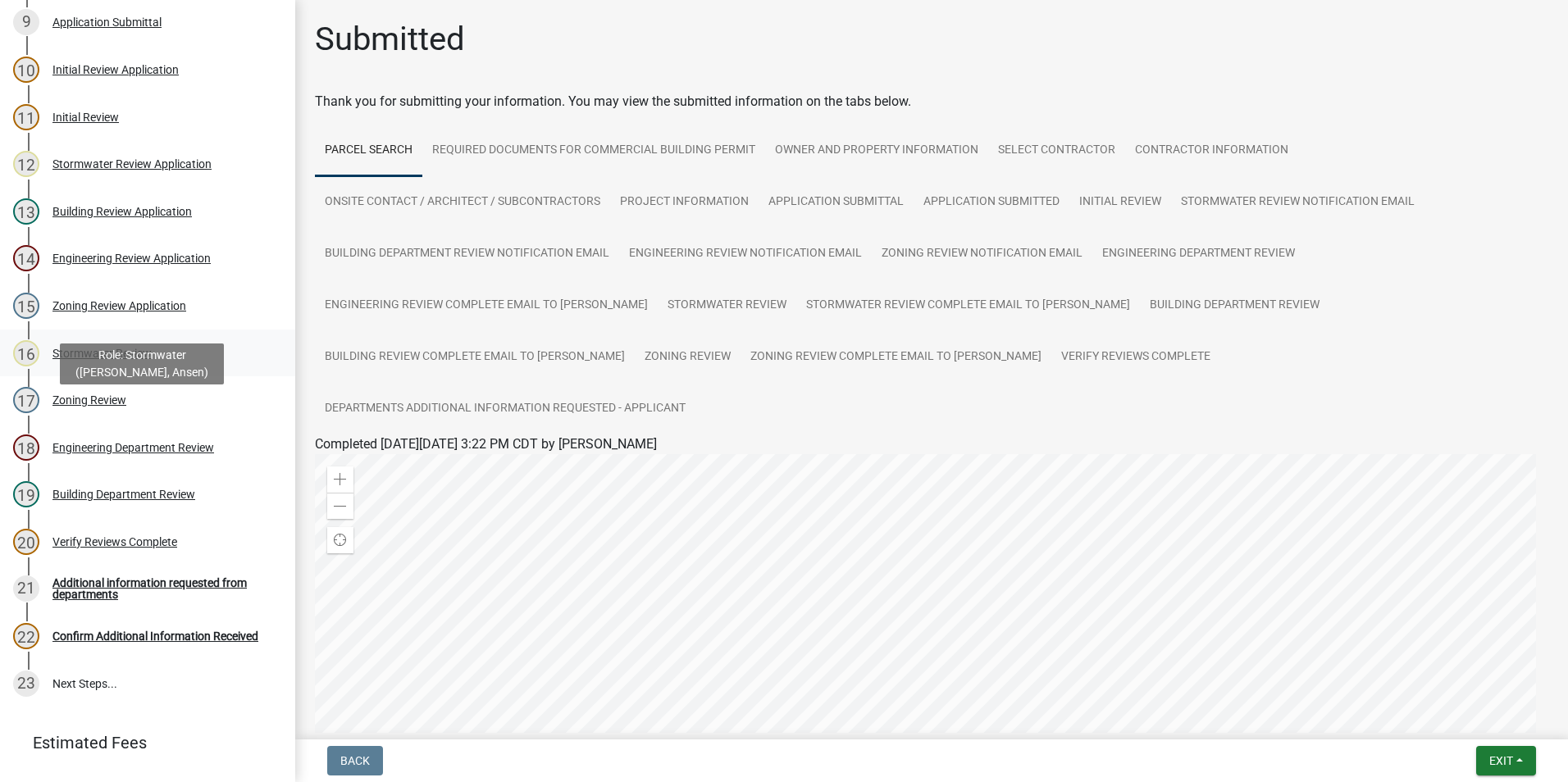
scroll to position [491, 0]
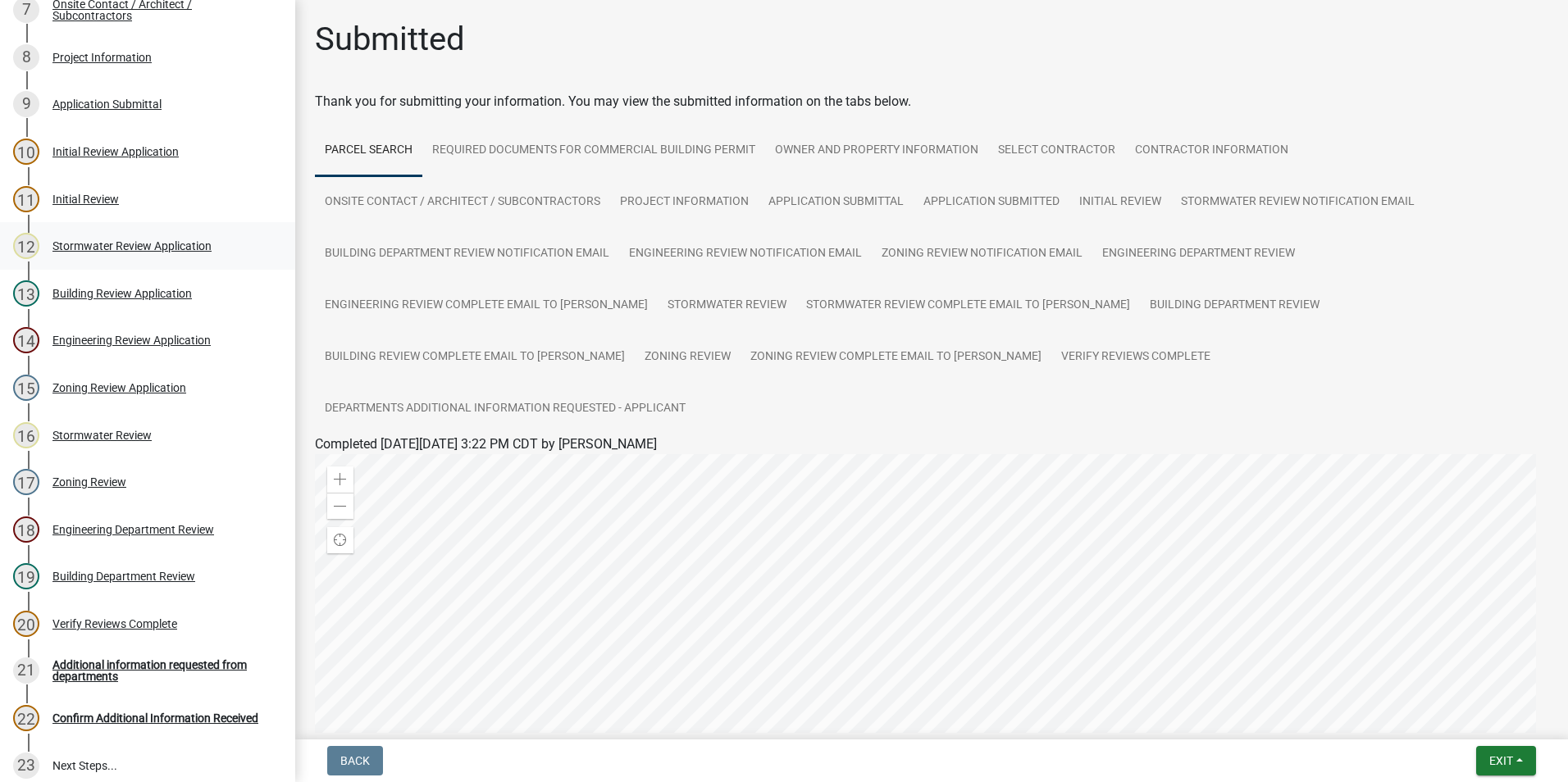
click at [104, 252] on div "Stormwater Review Application" at bounding box center [132, 246] width 159 height 12
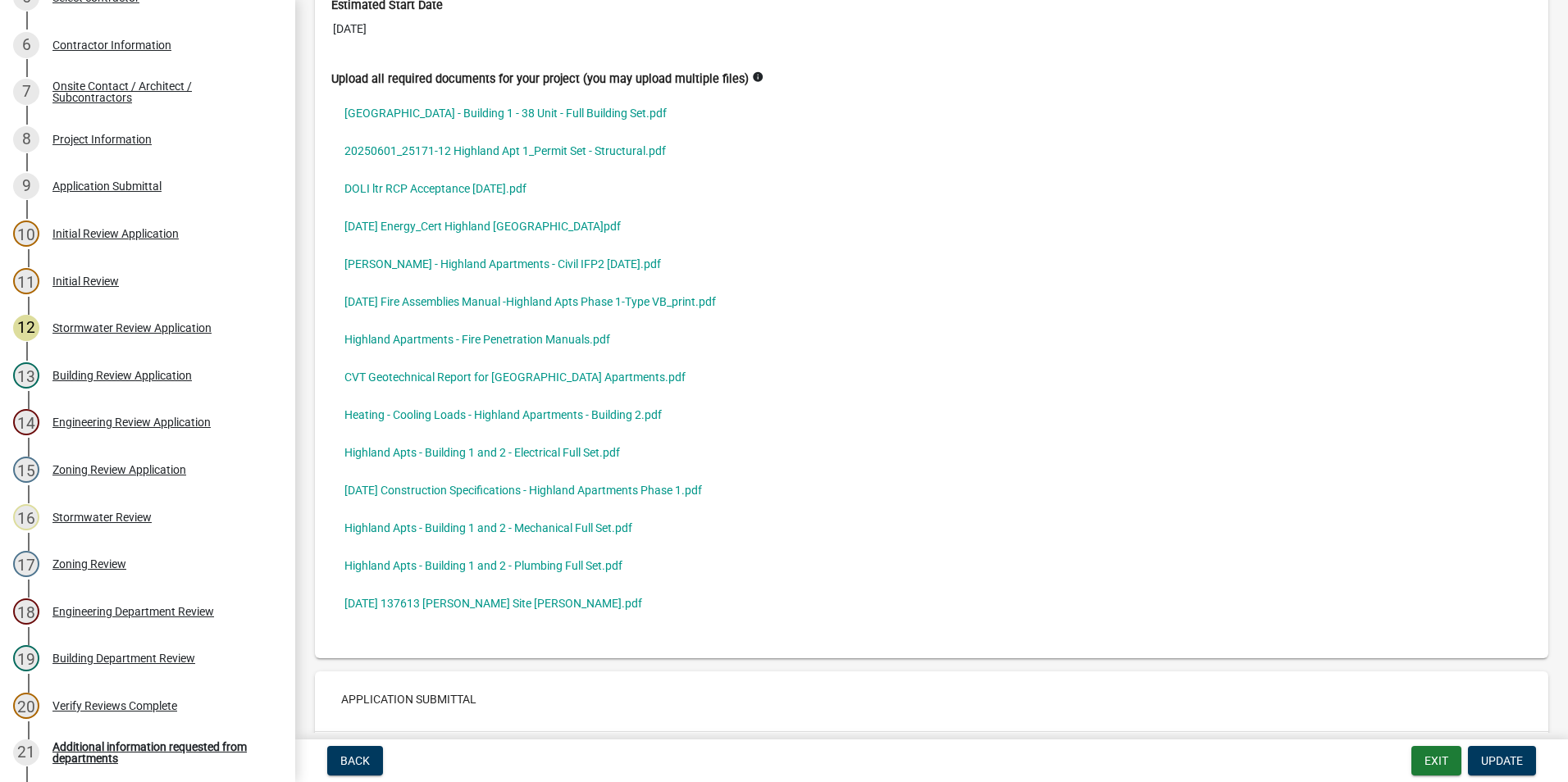
scroll to position [5165, 0]
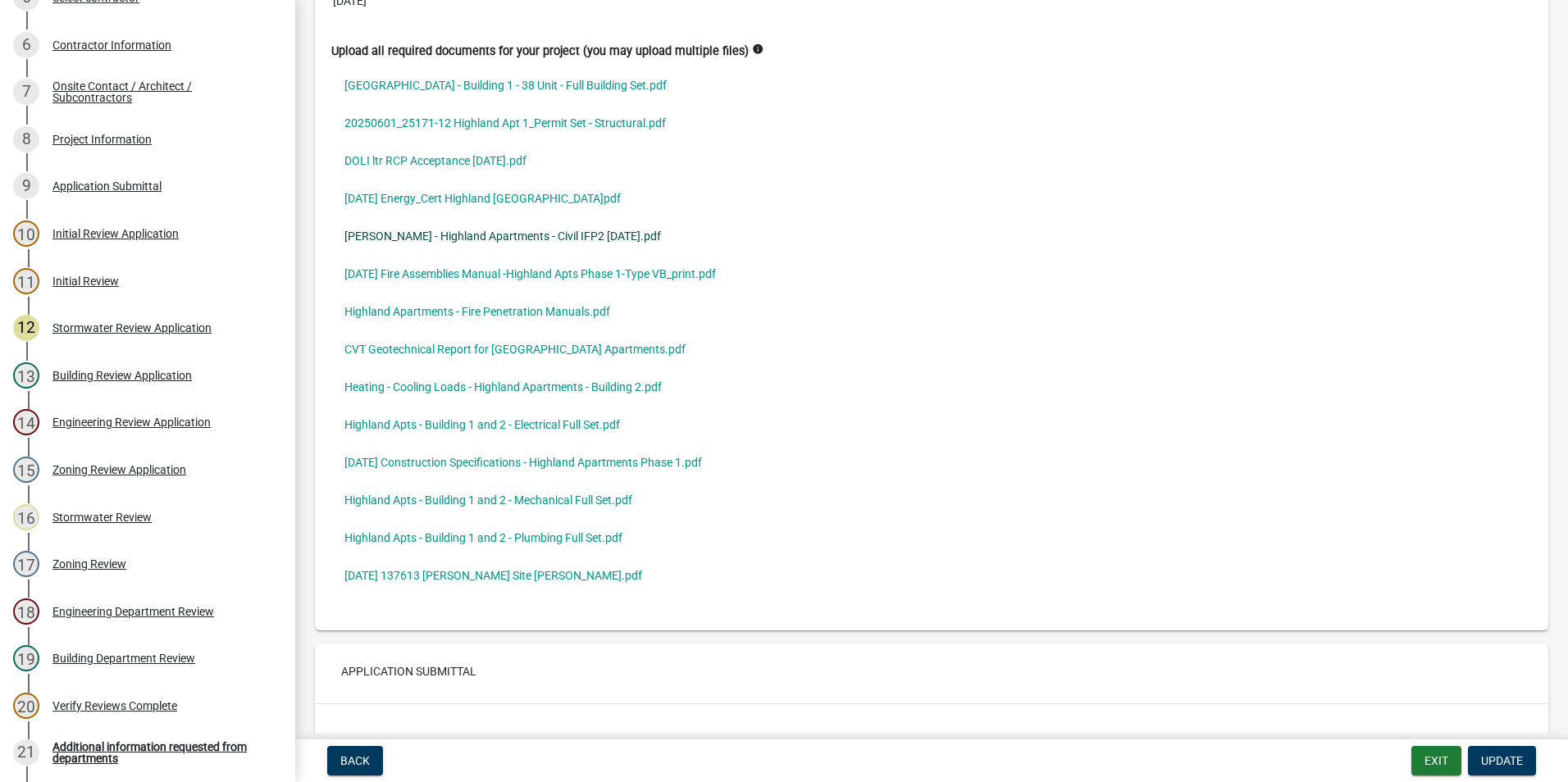
click at [464, 238] on link "[PERSON_NAME] - Highland Apartments - Civil IFP2 [DATE].pdf" at bounding box center [931, 236] width 1200 height 38
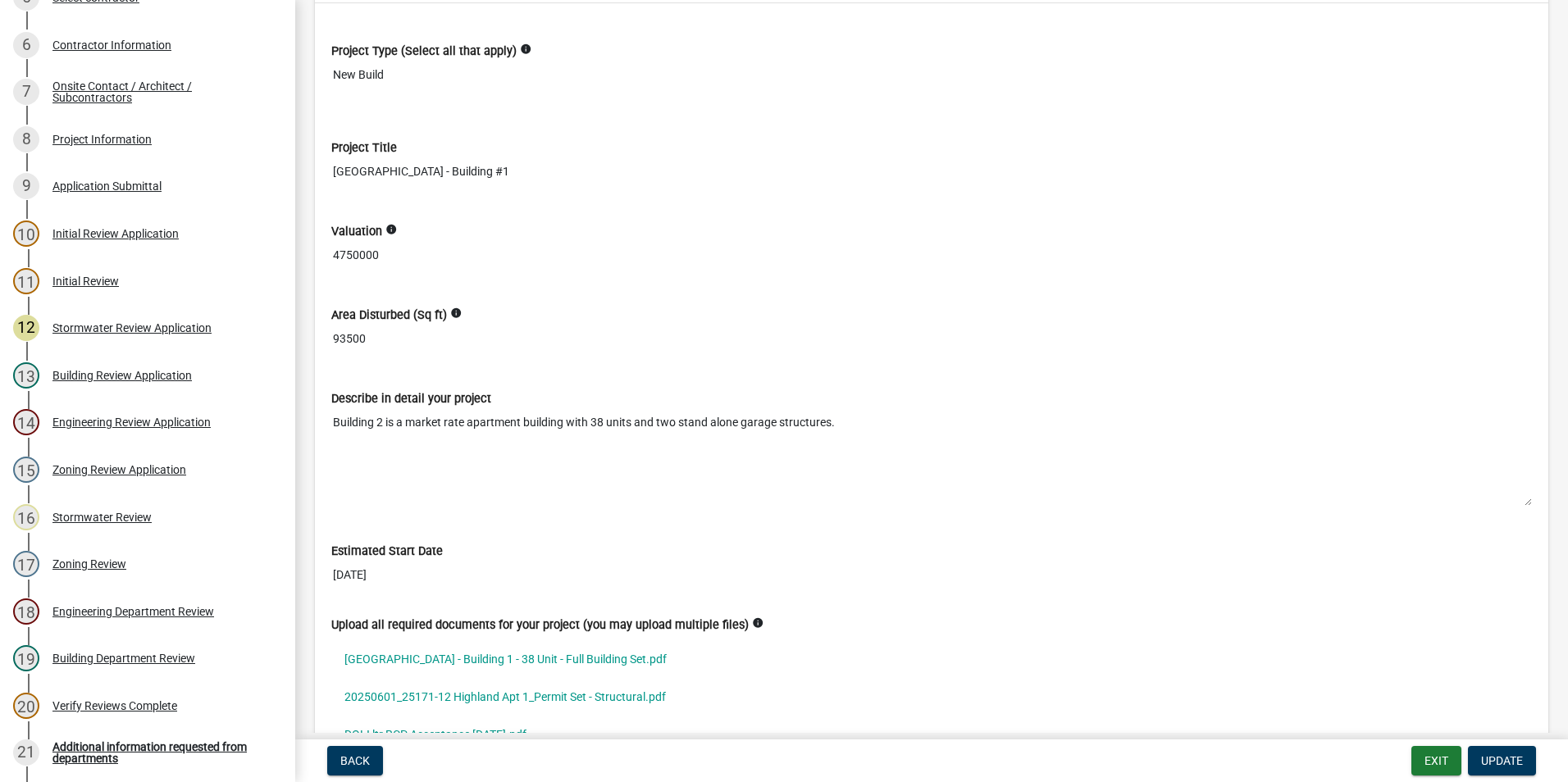
scroll to position [4509, 0]
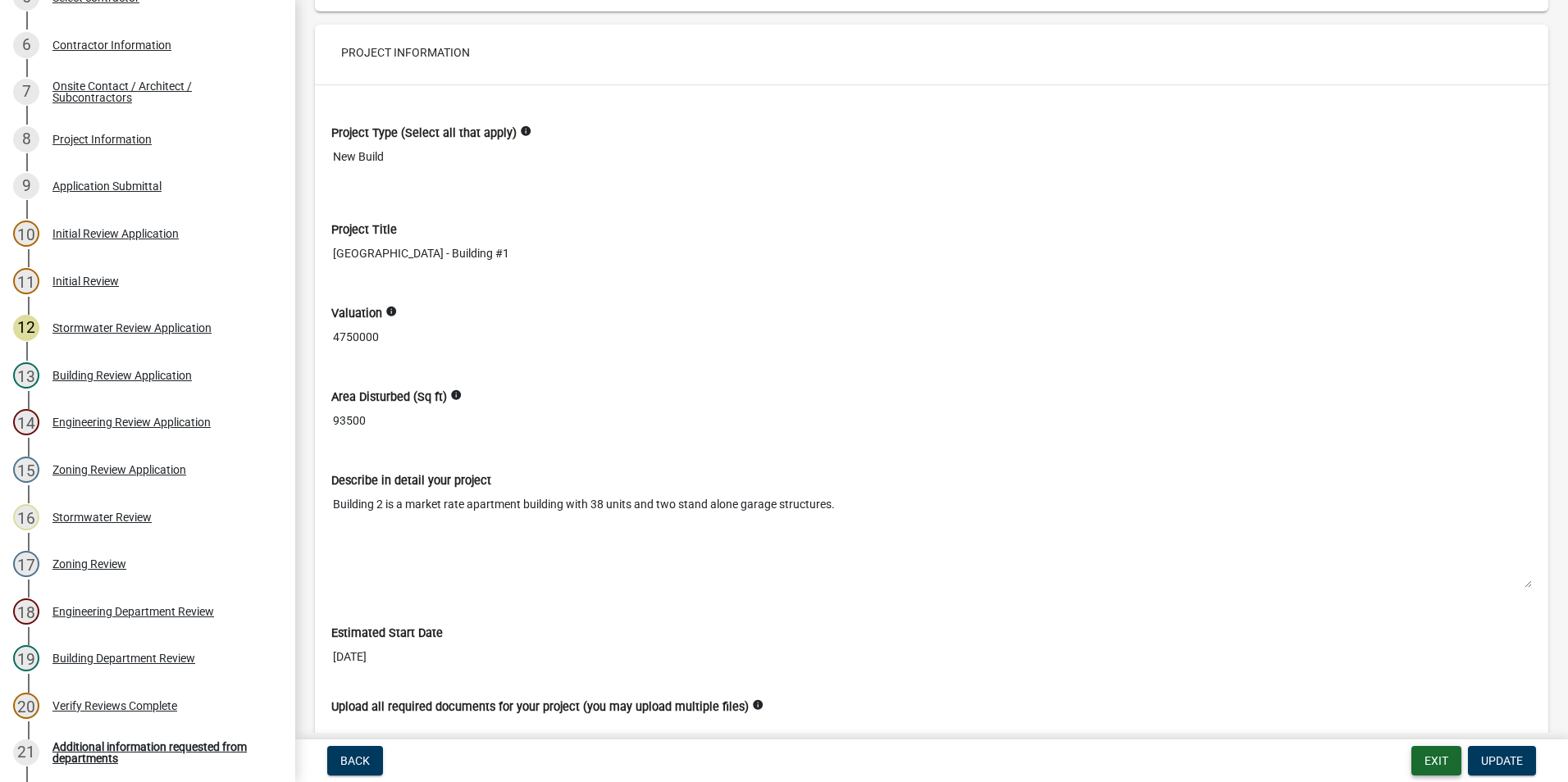
click at [1426, 767] on button "Exit" at bounding box center [1436, 760] width 50 height 30
